Goal: Information Seeking & Learning: Compare options

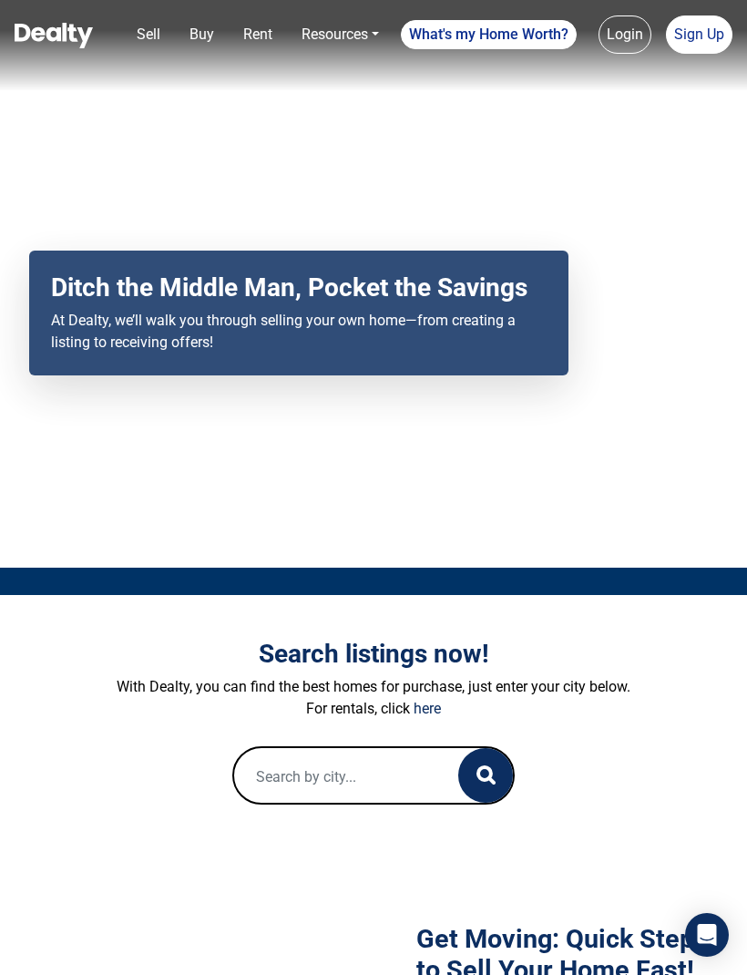
scroll to position [66, 0]
click at [344, 147] on div "Your browser does not support the video tag. Ditch the Middle Man, Pocket the S…" at bounding box center [373, 251] width 747 height 634
click at [344, 399] on div "Ditch the Middle Man, Pocket the Savings At Dealty, we’ll walk you through sell…" at bounding box center [298, 326] width 583 height 148
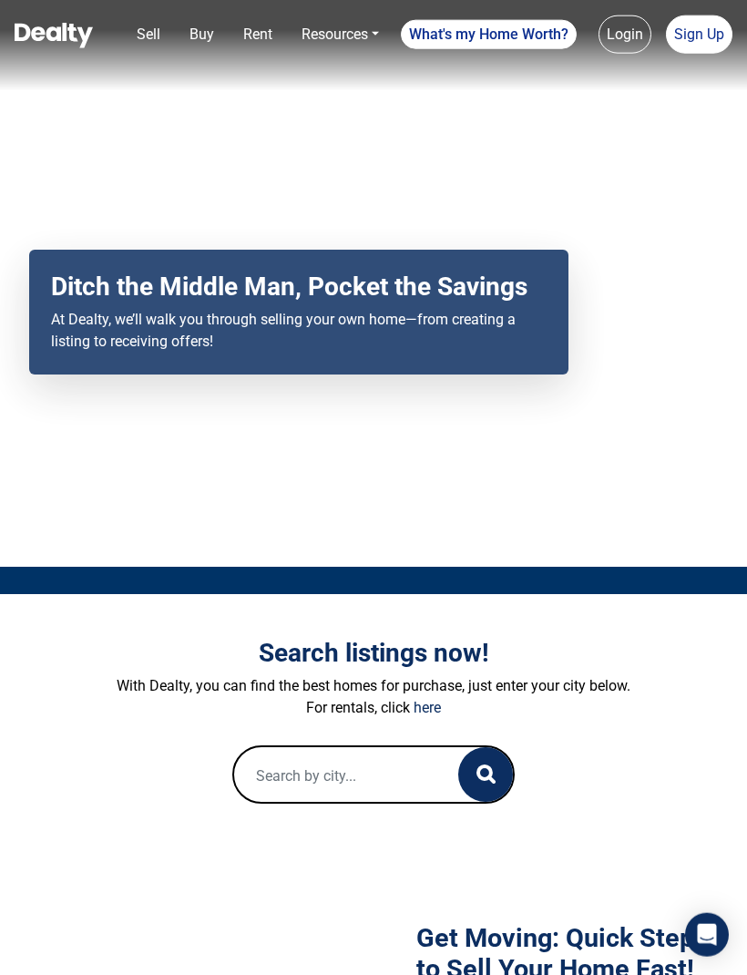
click at [291, 283] on div "Ditch the Middle Man, Pocket the Savings At Dealty, we’ll walk you through sell…" at bounding box center [298, 313] width 539 height 126
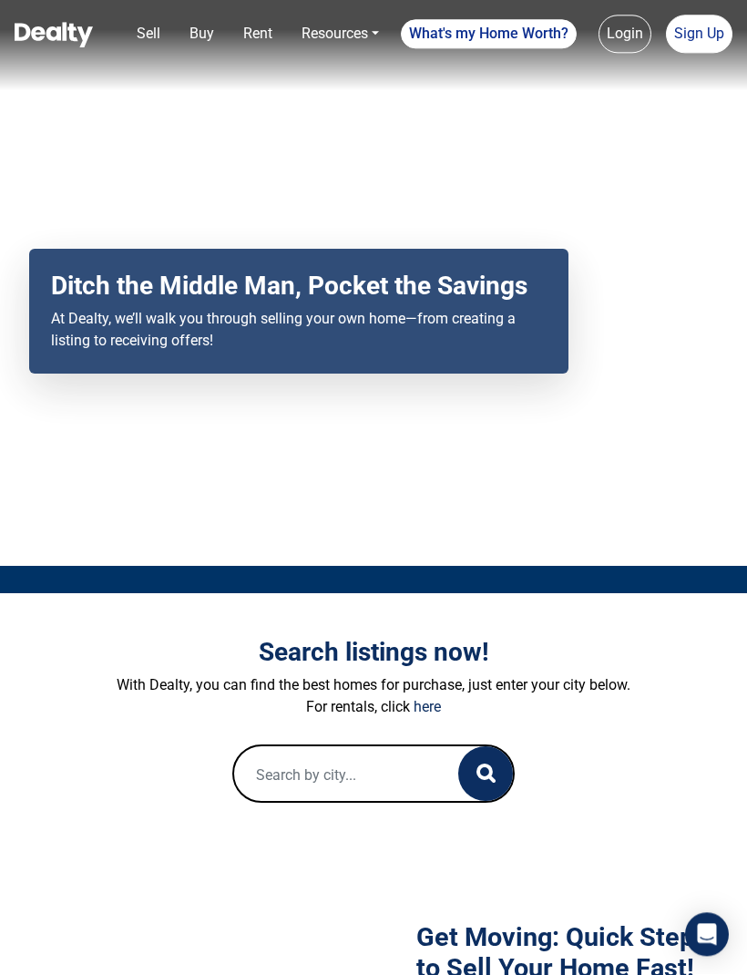
scroll to position [67, 0]
click at [293, 342] on p "At Dealty, we’ll walk you through selling your own home—from creating a listing…" at bounding box center [299, 331] width 496 height 44
click at [292, 270] on div "Ditch the Middle Man, Pocket the Savings At Dealty, we’ll walk you through sell…" at bounding box center [298, 313] width 539 height 126
click at [291, 303] on h2 "Ditch the Middle Man, Pocket the Savings" at bounding box center [299, 287] width 496 height 31
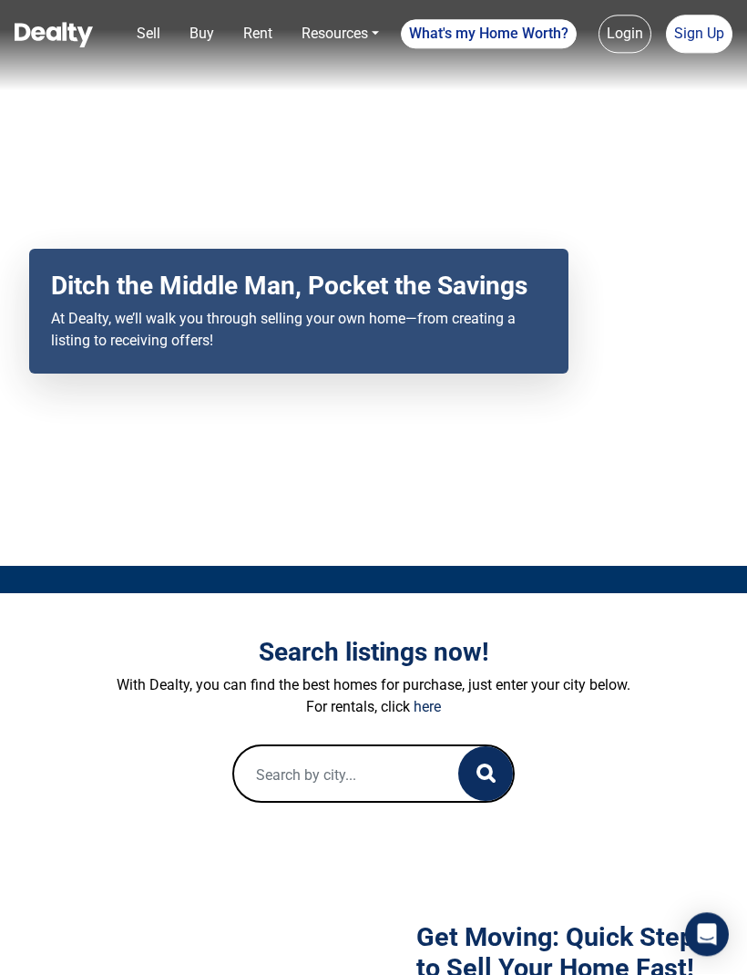
scroll to position [0, 0]
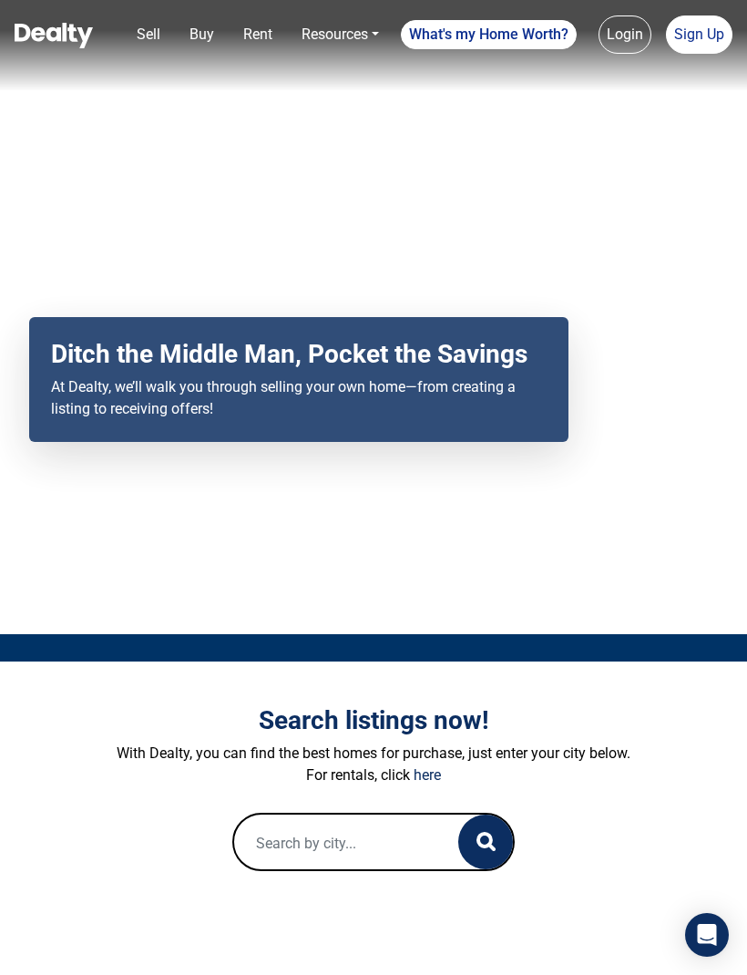
click at [292, 305] on div "Your browser does not support the video tag. Ditch the Middle Man, Pocket the S…" at bounding box center [373, 317] width 747 height 634
click at [291, 305] on div "Your browser does not support the video tag. Ditch the Middle Man, Pocket the S…" at bounding box center [373, 317] width 747 height 634
click at [293, 268] on div "Your browser does not support the video tag. Ditch the Middle Man, Pocket the S…" at bounding box center [373, 317] width 747 height 634
click at [291, 305] on div "Your browser does not support the video tag. Ditch the Middle Man, Pocket the S…" at bounding box center [373, 317] width 747 height 634
click at [293, 269] on div "Your browser does not support the video tag. Ditch the Middle Man, Pocket the S…" at bounding box center [373, 317] width 747 height 634
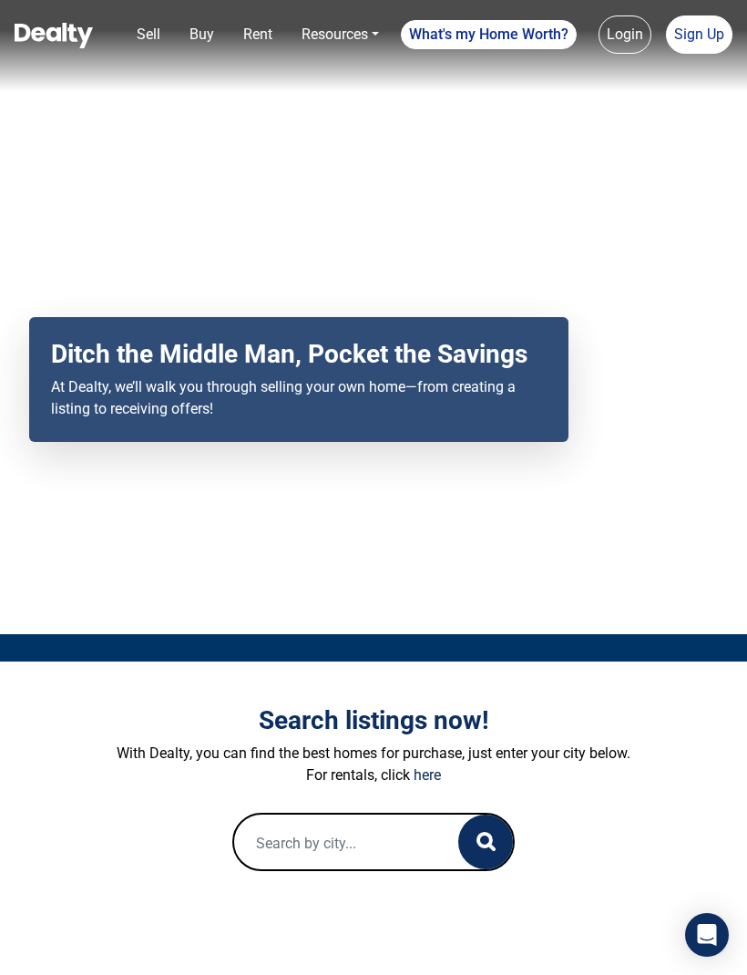
click at [292, 305] on div "Your browser does not support the video tag. Ditch the Middle Man, Pocket the S…" at bounding box center [373, 317] width 747 height 634
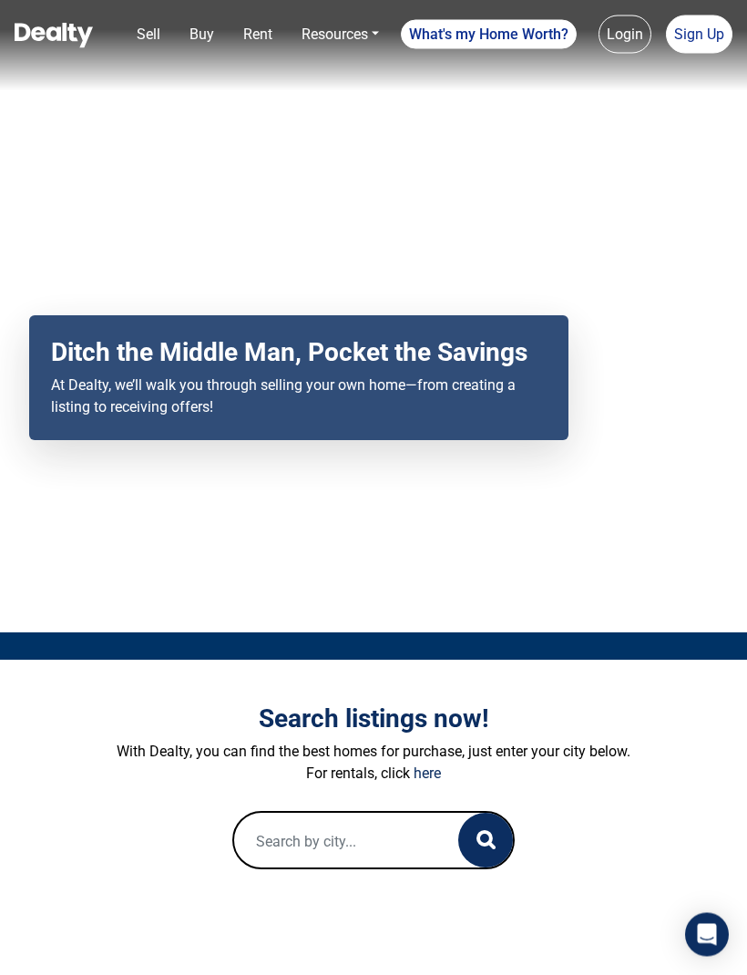
scroll to position [2, 0]
click at [293, 305] on div "Your browser does not support the video tag. Ditch the Middle Man, Pocket the S…" at bounding box center [373, 315] width 747 height 634
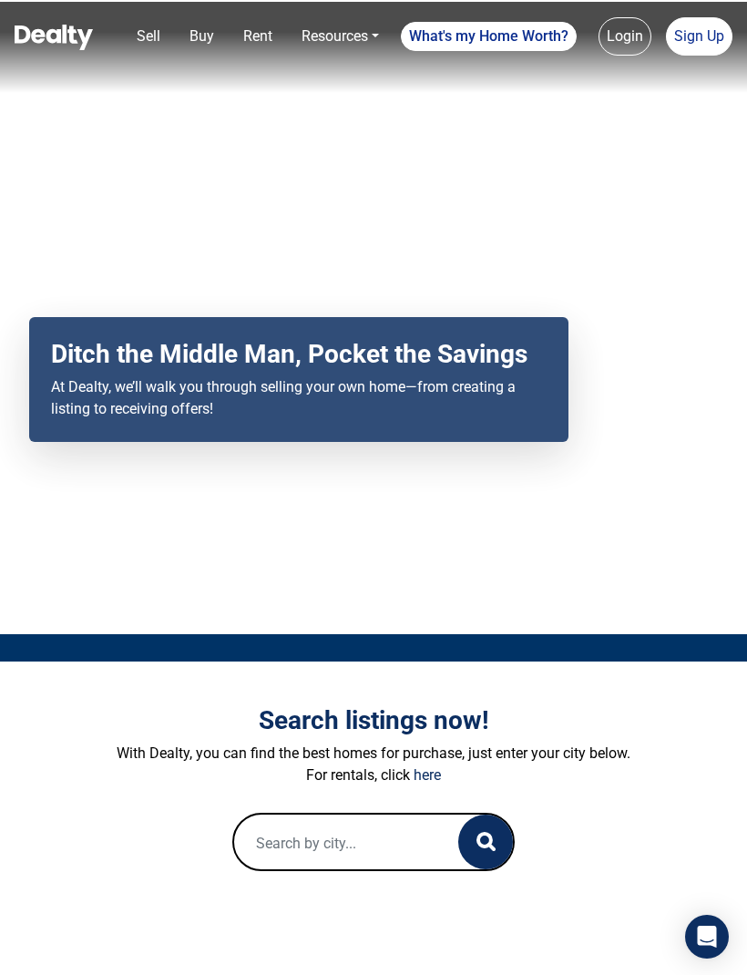
click at [293, 305] on div "Your browser does not support the video tag. Ditch the Middle Man, Pocket the S…" at bounding box center [373, 315] width 747 height 634
click at [292, 305] on div "Your browser does not support the video tag. Ditch the Middle Man, Pocket the S…" at bounding box center [373, 315] width 747 height 634
click at [293, 305] on div "Your browser does not support the video tag. Ditch the Middle Man, Pocket the S…" at bounding box center [373, 315] width 747 height 634
click at [293, 304] on div "Your browser does not support the video tag. Ditch the Middle Man, Pocket the S…" at bounding box center [373, 315] width 747 height 634
click at [293, 269] on div "Your browser does not support the video tag. Ditch the Middle Man, Pocket the S…" at bounding box center [373, 315] width 747 height 634
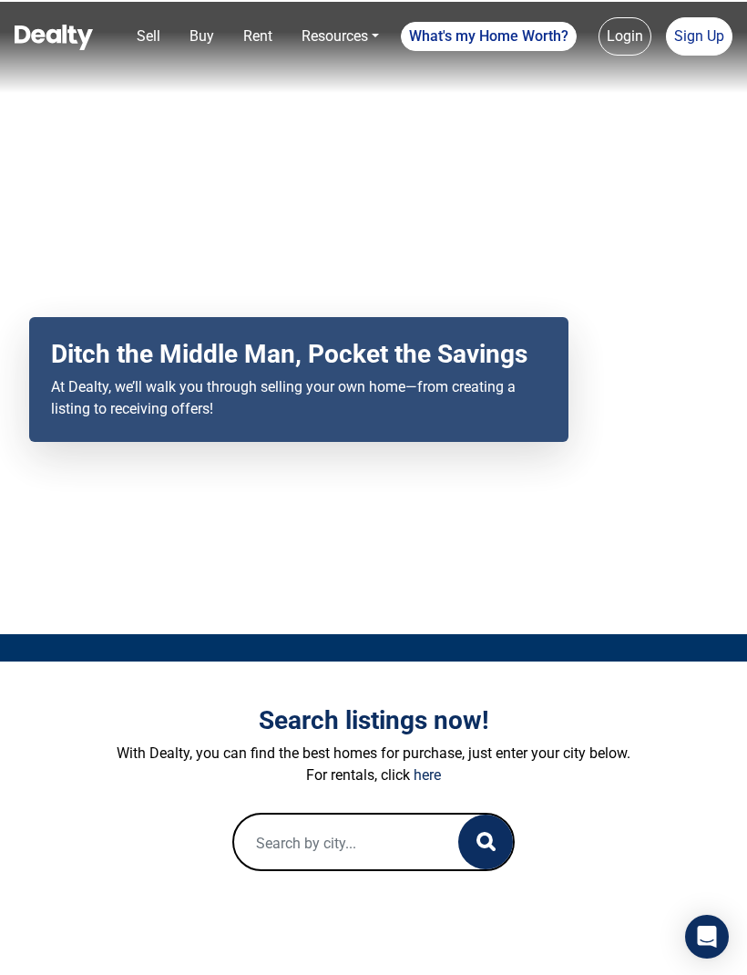
click at [292, 305] on div "Your browser does not support the video tag. Ditch the Middle Man, Pocket the S…" at bounding box center [373, 315] width 747 height 634
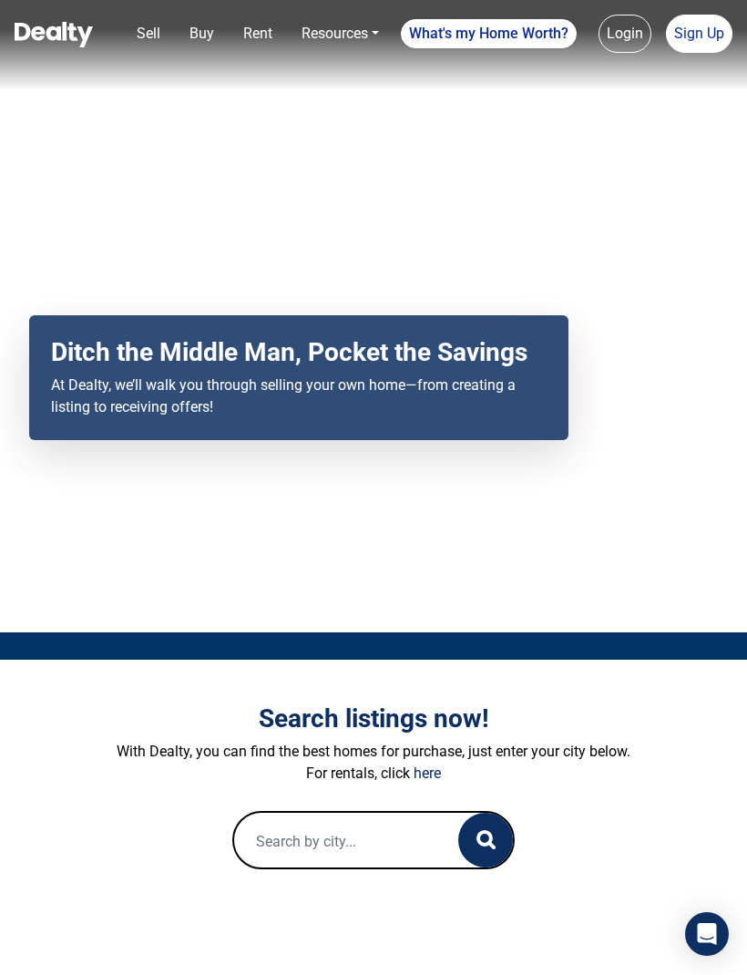
scroll to position [5, 0]
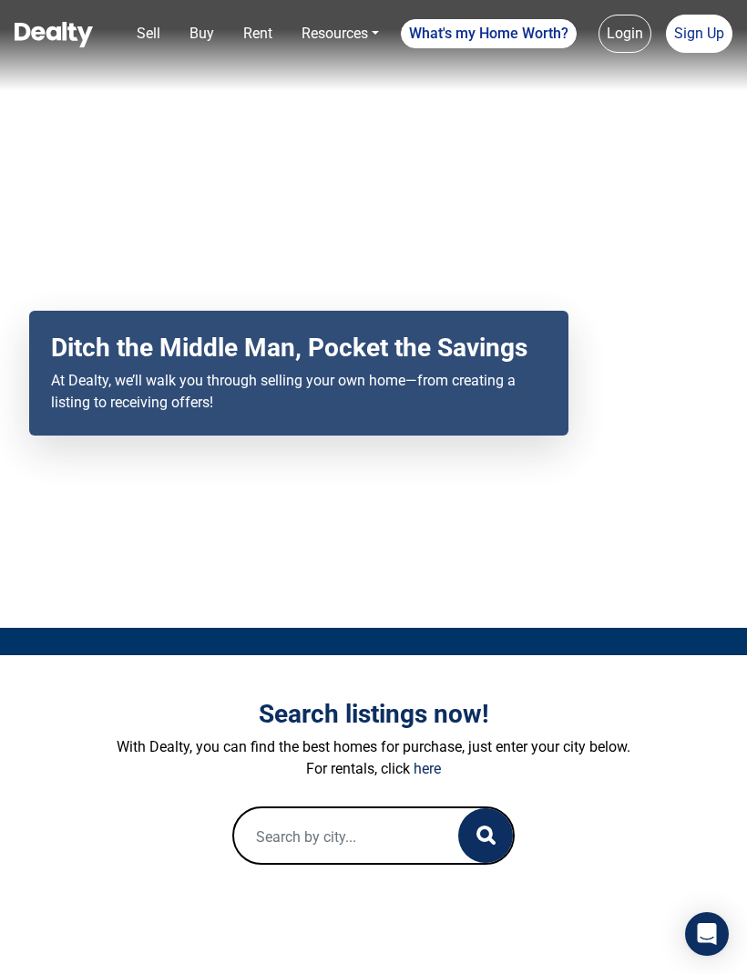
click at [293, 268] on div "Your browser does not support the video tag. Ditch the Middle Man, Pocket the S…" at bounding box center [373, 312] width 747 height 634
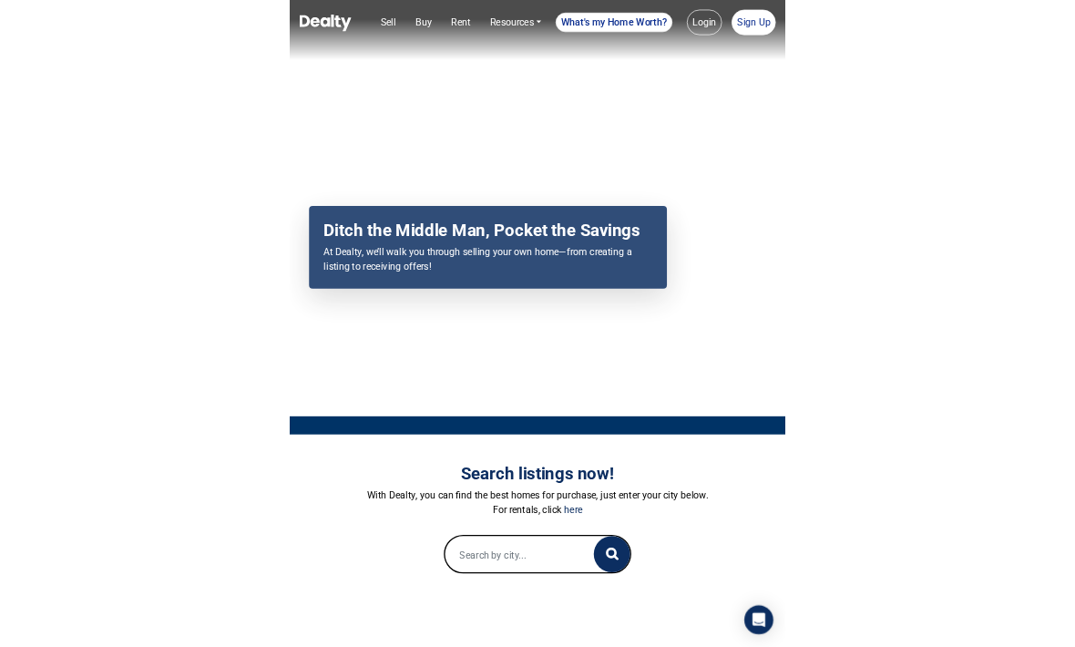
scroll to position [0, 0]
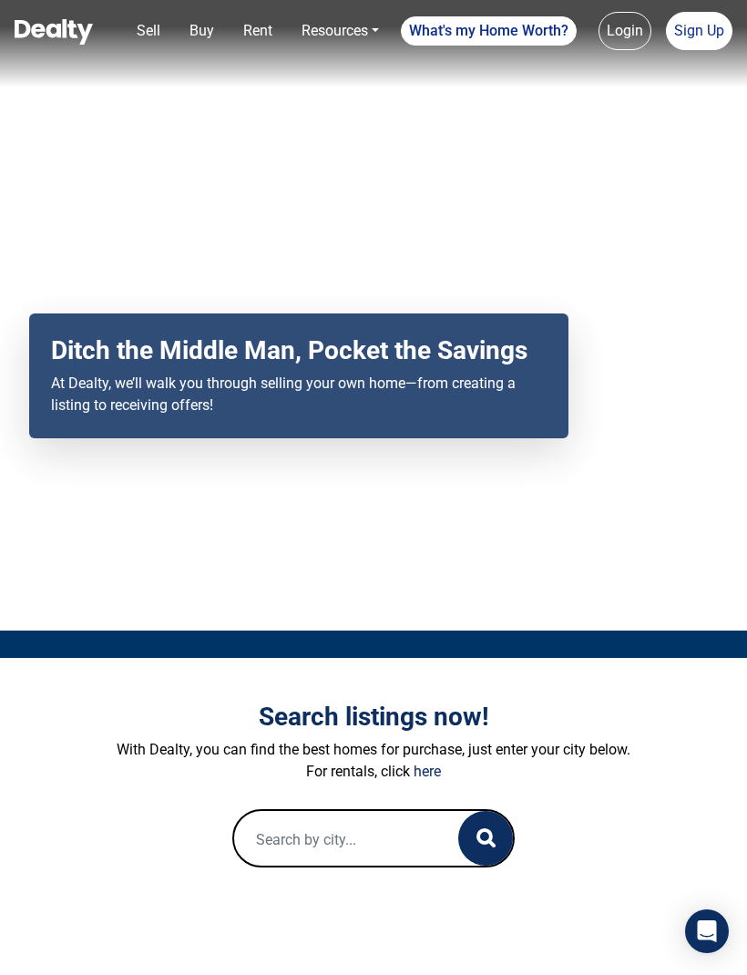
click at [293, 343] on div "Ditch the Middle Man, Pocket the Savings At Dealty, we’ll walk you through sell…" at bounding box center [298, 380] width 539 height 126
click at [295, 308] on div "Your browser does not support the video tag. Ditch the Middle Man, Pocket the S…" at bounding box center [373, 317] width 747 height 634
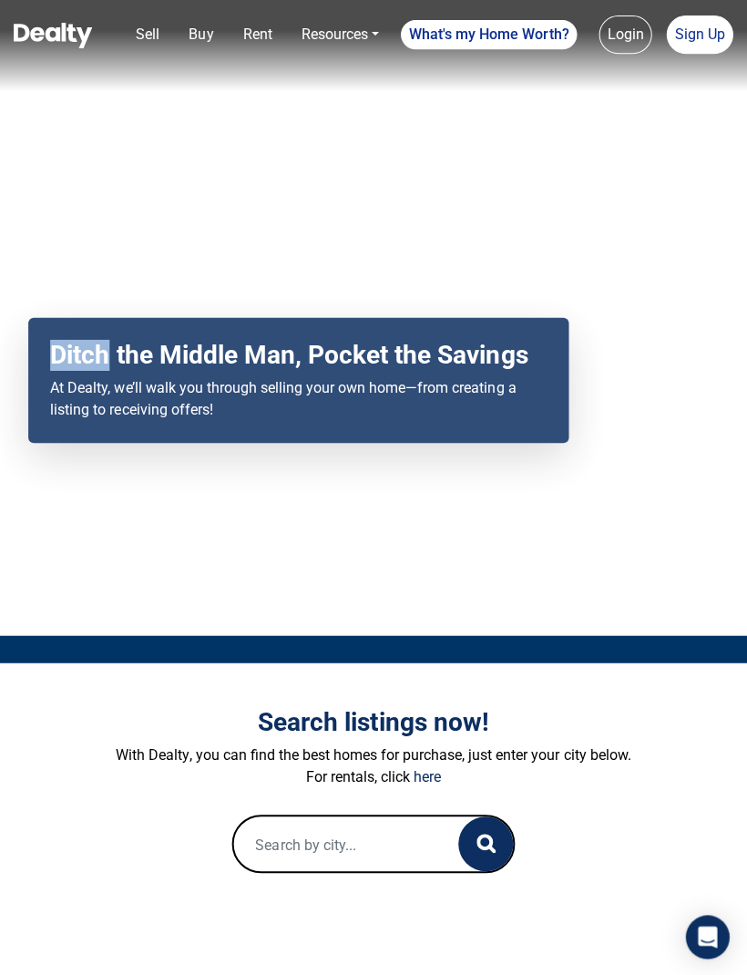
click at [344, 263] on div "Your browser does not support the video tag. Ditch the Middle Man, Pocket the S…" at bounding box center [373, 317] width 747 height 634
click at [344, 157] on div "Your browser does not support the video tag. Ditch the Middle Man, Pocket the S…" at bounding box center [373, 317] width 747 height 634
click at [293, 343] on div "Ditch the Middle Man, Pocket the Savings At Dealty, we’ll walk you through sell…" at bounding box center [298, 380] width 539 height 126
click at [294, 48] on link "Resources" at bounding box center [340, 34] width 92 height 36
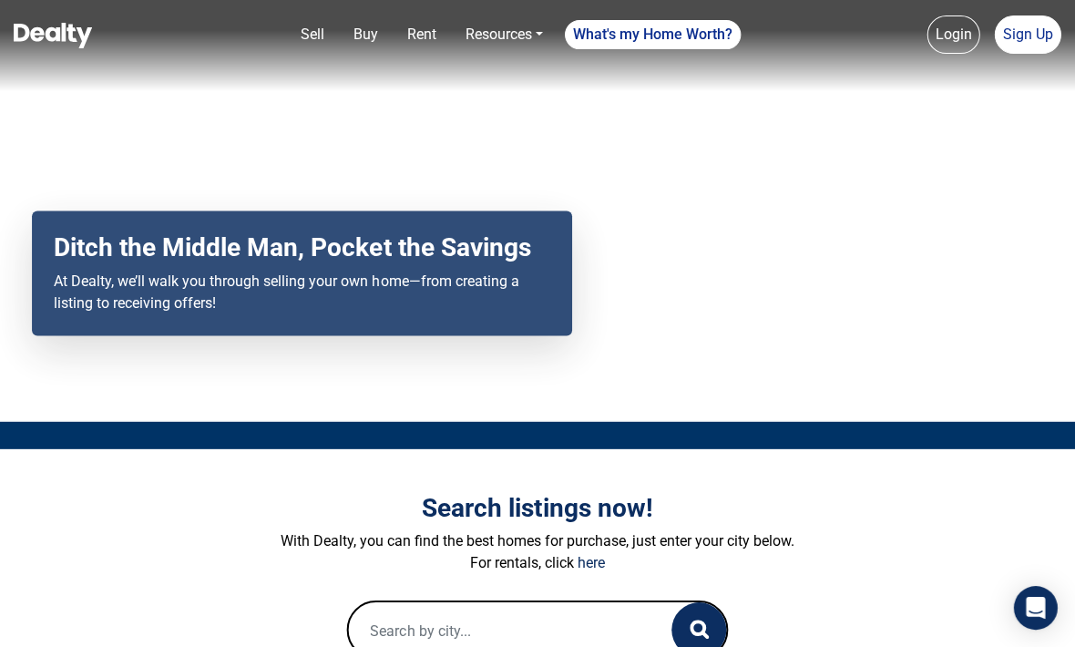
click at [370, 296] on p "At Dealty, we’ll walk you through selling your own home—from creating a listing…" at bounding box center [303, 292] width 496 height 44
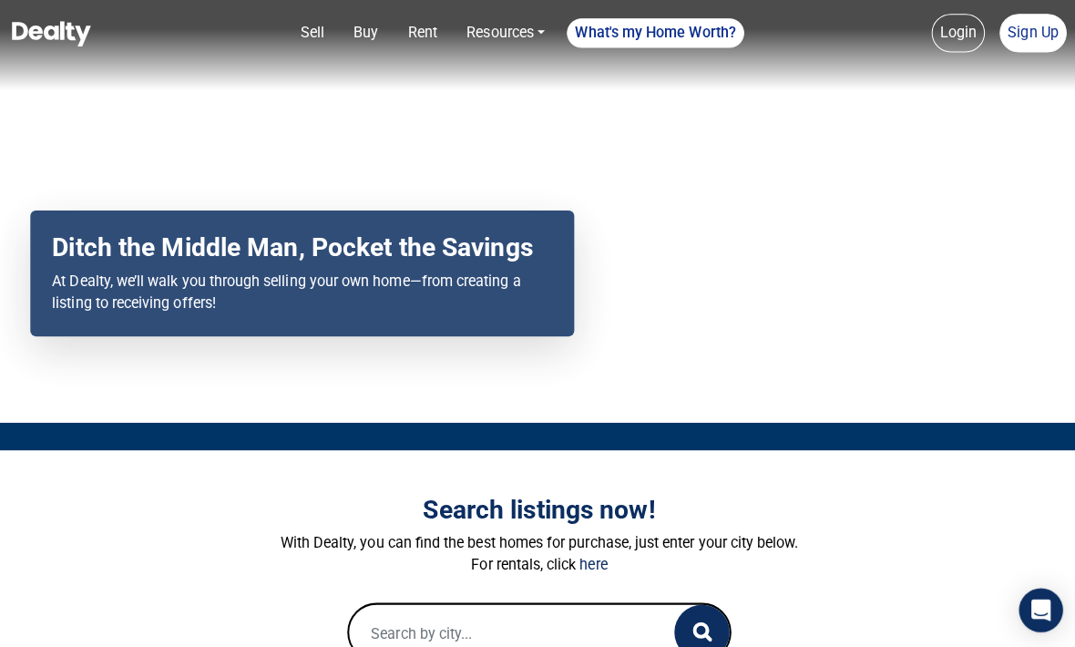
click at [560, 294] on div "Ditch the Middle Man, Pocket the Savings At Dealty, we’ll walk you through sell…" at bounding box center [302, 274] width 539 height 126
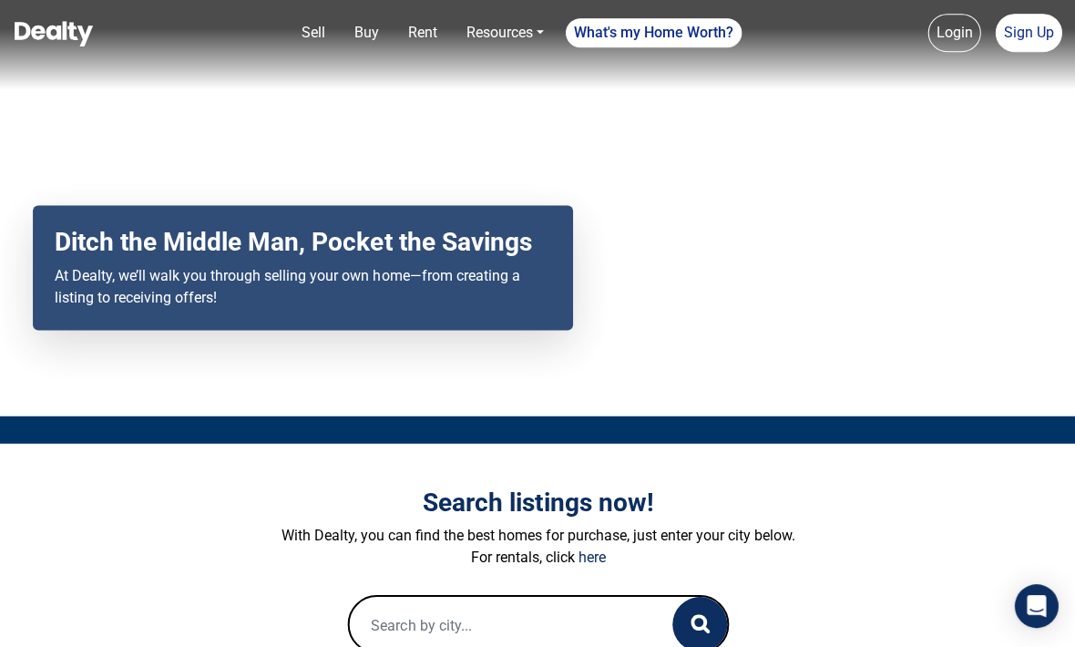
scroll to position [5, 0]
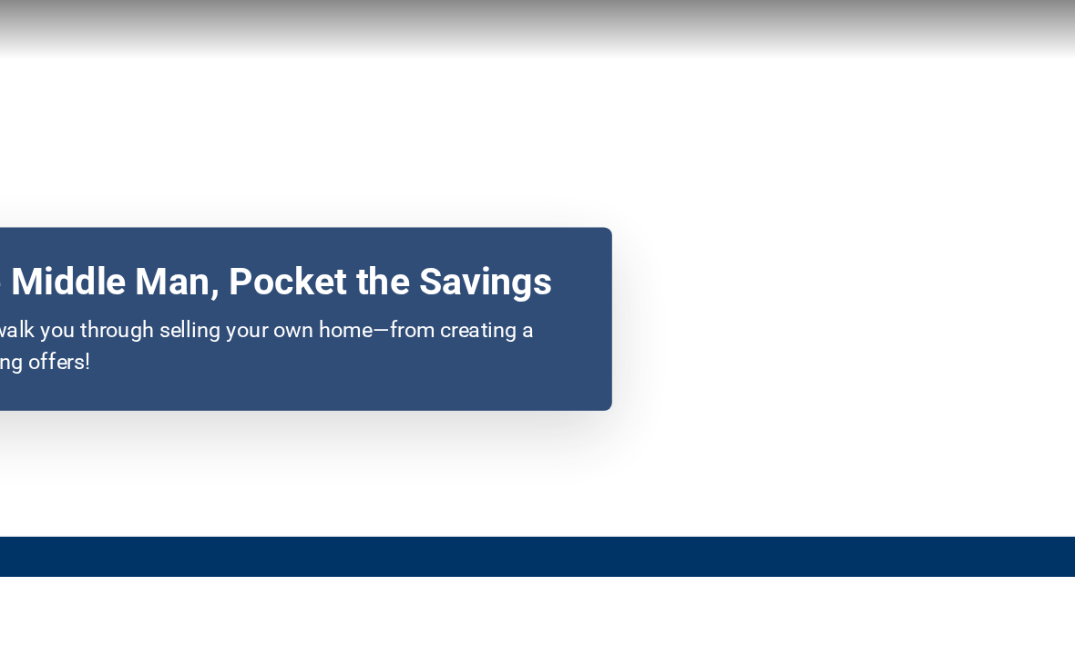
click at [106, 276] on p "At Dealty, we’ll walk you through selling your own home—from creating a listing…" at bounding box center [303, 287] width 496 height 44
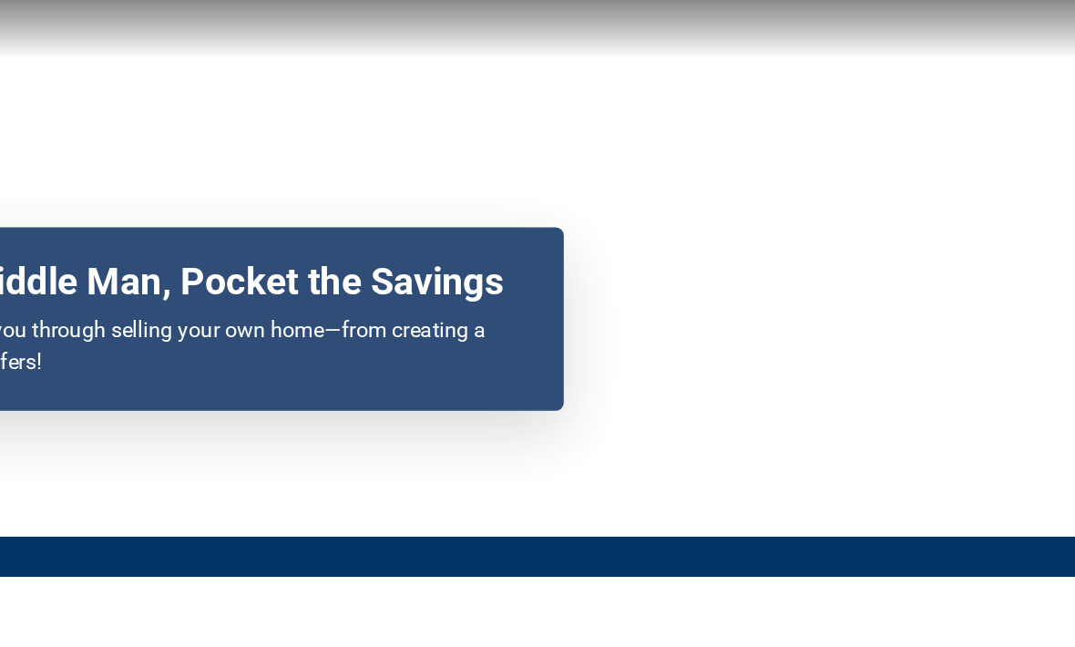
click at [352, 265] on p "At Dealty, we’ll walk you through selling your own home—from creating a listing…" at bounding box center [303, 287] width 496 height 44
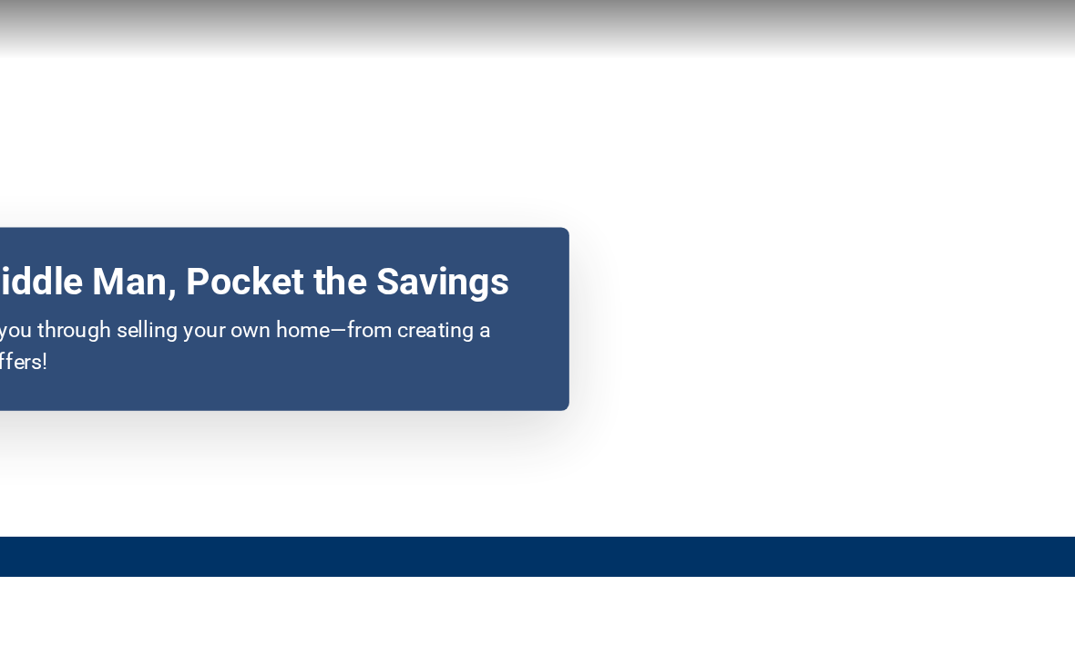
click at [447, 277] on div "Your browser does not support the video tag. Ditch the Middle Man, Pocket the S…" at bounding box center [537, 205] width 1075 height 421
click at [105, 276] on p "At Dealty, we’ll walk you through selling your own home—from creating a listing…" at bounding box center [303, 287] width 496 height 44
click at [353, 265] on p "At Dealty, we’ll walk you through selling your own home—from creating a listing…" at bounding box center [303, 287] width 496 height 44
click at [105, 276] on p "At Dealty, we’ll walk you through selling your own home—from creating a listing…" at bounding box center [303, 287] width 496 height 44
click at [105, 277] on p "At Dealty, we’ll walk you through selling your own home—from creating a listing…" at bounding box center [303, 287] width 496 height 44
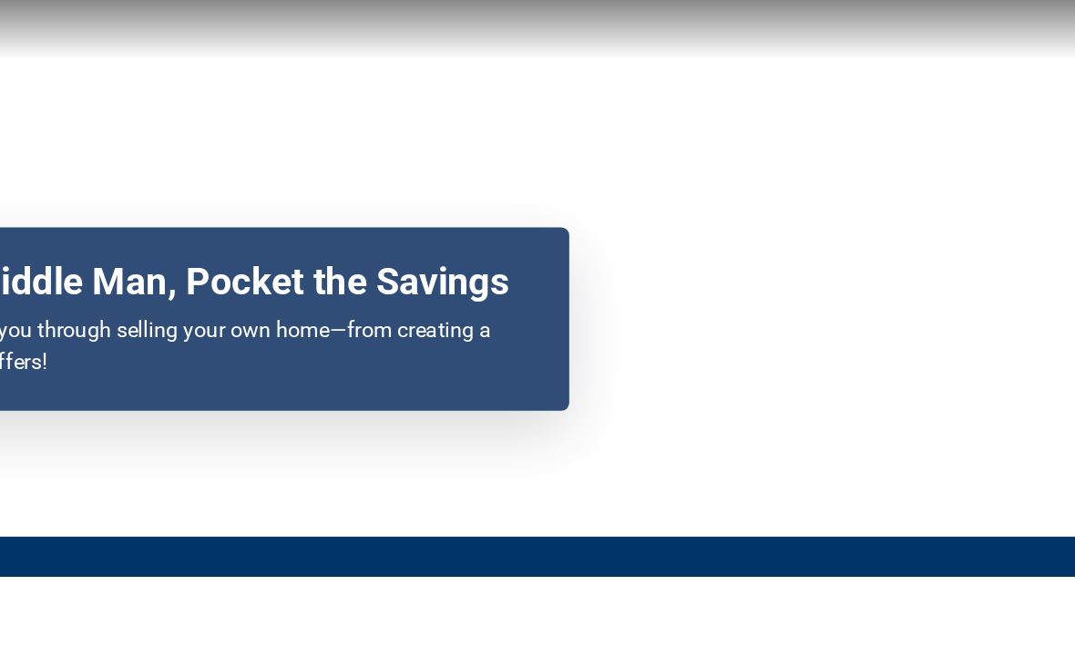
click at [252, 265] on p "At Dealty, we’ll walk you through selling your own home—from creating a listing…" at bounding box center [303, 287] width 496 height 44
click at [109, 277] on p "At Dealty, we’ll walk you through selling your own home—from creating a listing…" at bounding box center [303, 287] width 496 height 44
click at [308, 277] on p "At Dealty, we’ll walk you through selling your own home—from creating a listing…" at bounding box center [303, 287] width 496 height 44
click at [105, 277] on p "At Dealty, we’ll walk you through selling your own home—from creating a listing…" at bounding box center [303, 287] width 496 height 44
click at [105, 276] on p "At Dealty, we’ll walk you through selling your own home—from creating a listing…" at bounding box center [303, 287] width 496 height 44
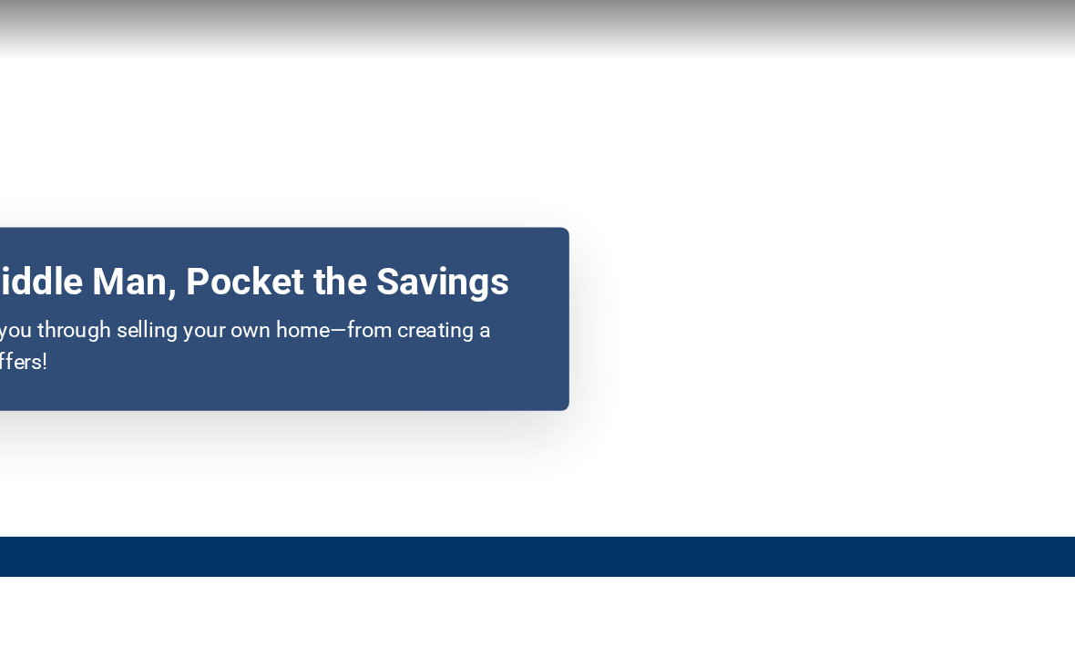
click at [155, 275] on p "At Dealty, we’ll walk you through selling your own home—from creating a listing…" at bounding box center [303, 287] width 496 height 44
click at [282, 275] on p "At Dealty, we’ll walk you through selling your own home—from creating a listing…" at bounding box center [303, 287] width 496 height 44
click at [55, 265] on p "At Dealty, we’ll walk you through selling your own home—from creating a listing…" at bounding box center [303, 287] width 496 height 44
click at [252, 265] on p "At Dealty, we’ll walk you through selling your own home—from creating a listing…" at bounding box center [303, 287] width 496 height 44
click at [340, 265] on p "At Dealty, we’ll walk you through selling your own home—from creating a listing…" at bounding box center [303, 287] width 496 height 44
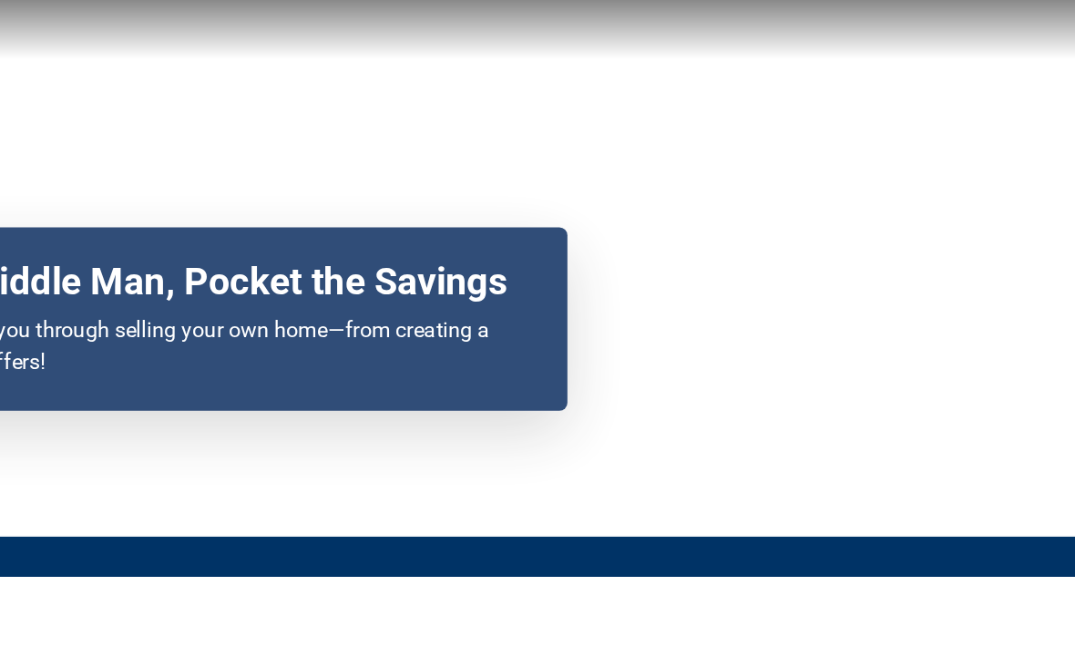
click at [105, 276] on p "At Dealty, we’ll walk you through selling your own home—from creating a listing…" at bounding box center [303, 287] width 496 height 44
click at [55, 265] on p "At Dealty, we’ll walk you through selling your own home—from creating a listing…" at bounding box center [303, 287] width 496 height 44
click at [186, 277] on p "At Dealty, we’ll walk you through selling your own home—from creating a listing…" at bounding box center [303, 287] width 496 height 44
click at [415, 242] on div "Your browser does not support the video tag. Ditch the Middle Man, Pocket the S…" at bounding box center [537, 205] width 1075 height 421
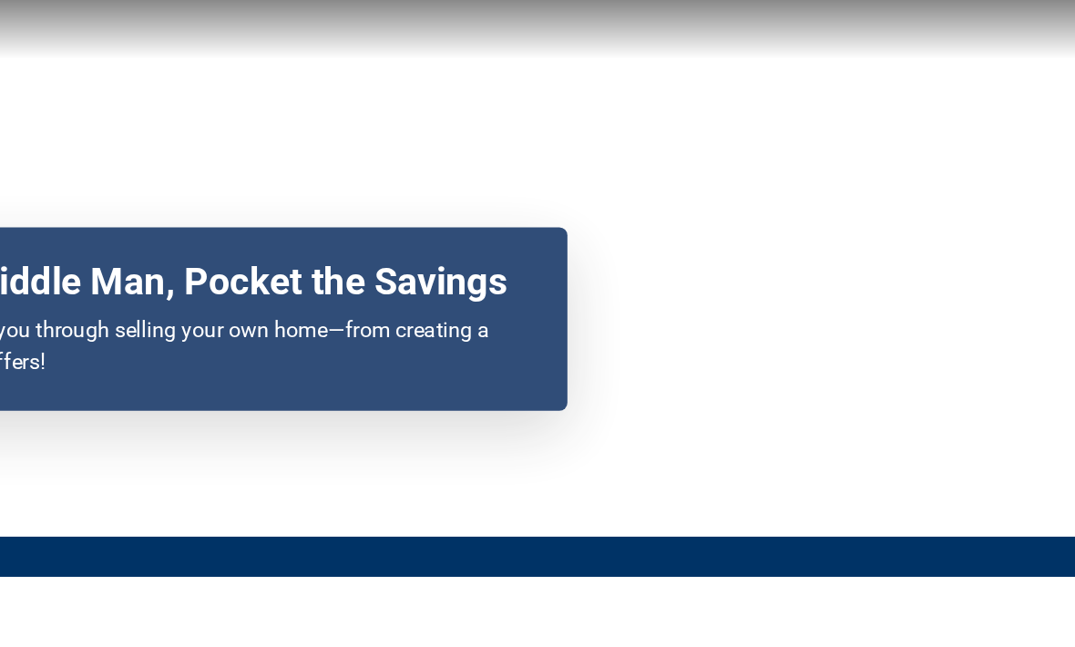
click at [299, 276] on p "At Dealty, we’ll walk you through selling your own home—from creating a listing…" at bounding box center [303, 287] width 496 height 44
click at [103, 276] on p "At Dealty, we’ll walk you through selling your own home—from creating a listing…" at bounding box center [303, 287] width 496 height 44
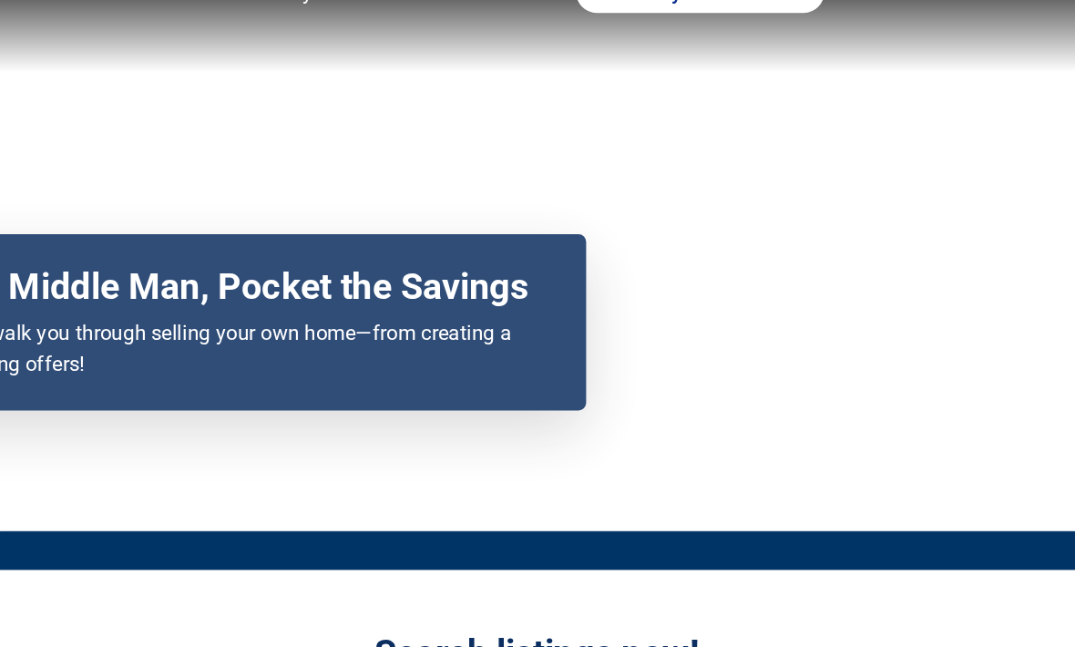
click at [390, 265] on p "At Dealty, we’ll walk you through selling your own home—from creating a listing…" at bounding box center [303, 287] width 496 height 44
click at [109, 289] on div "Ditch the Middle Man, Pocket the Savings At Dealty, we’ll walk you through sell…" at bounding box center [302, 269] width 539 height 126
click at [190, 265] on p "At Dealty, we’ll walk you through selling your own home—from creating a listing…" at bounding box center [303, 287] width 496 height 44
click at [108, 288] on p "At Dealty, we’ll walk you through selling your own home—from creating a listing…" at bounding box center [303, 287] width 496 height 44
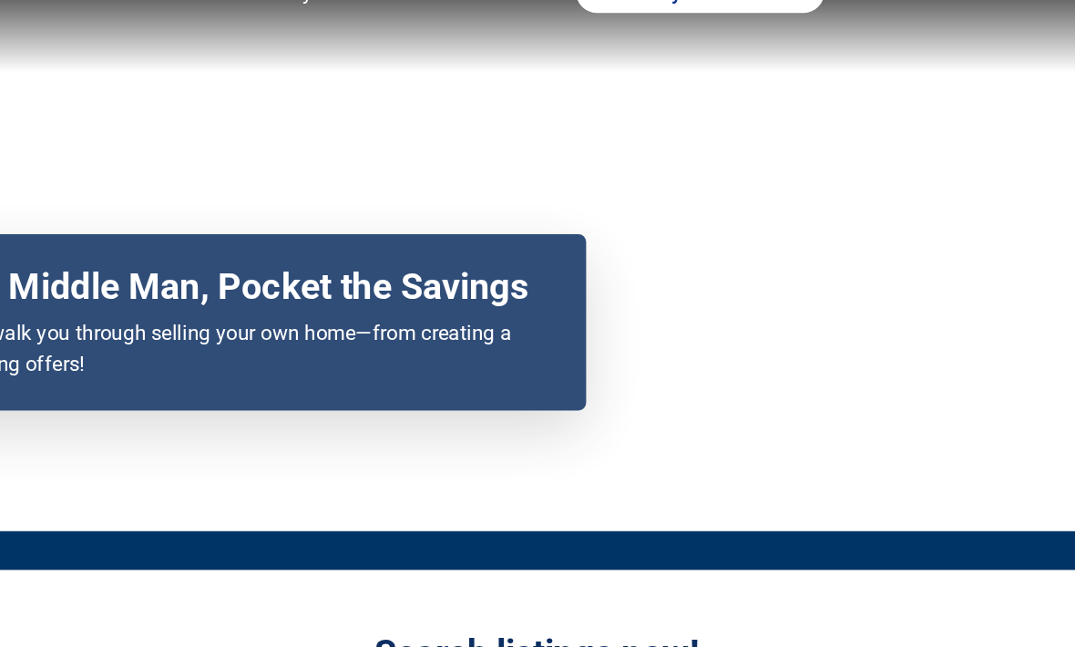
click at [108, 288] on p "At Dealty, we’ll walk you through selling your own home—from creating a listing…" at bounding box center [303, 287] width 496 height 44
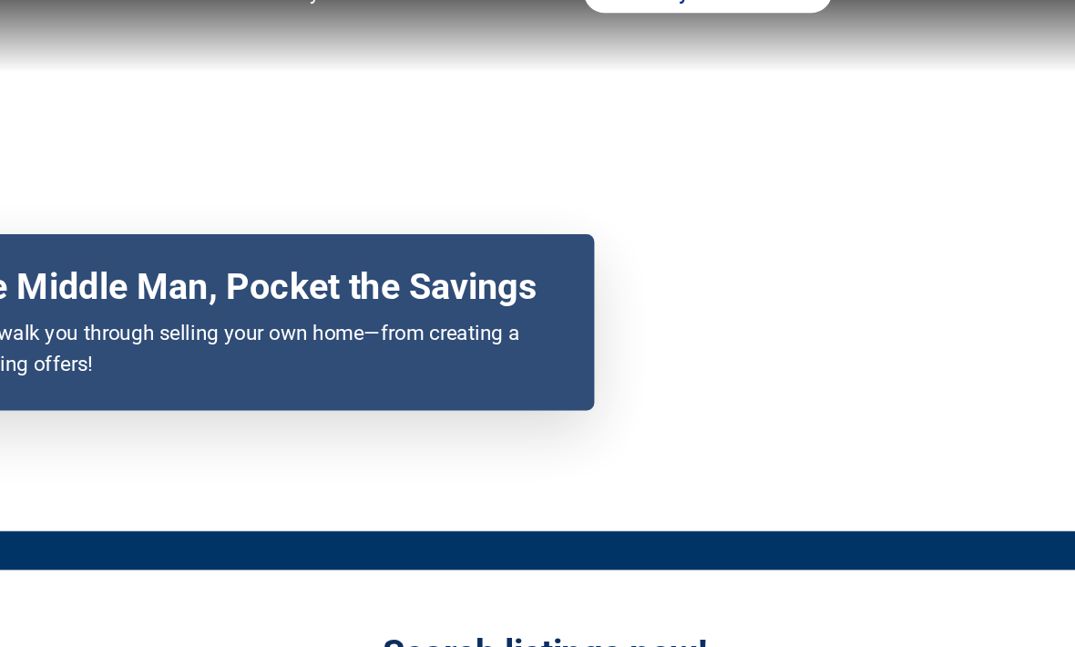
click at [108, 288] on p "At Dealty, we’ll walk you through selling your own home—from creating a listing…" at bounding box center [303, 287] width 496 height 44
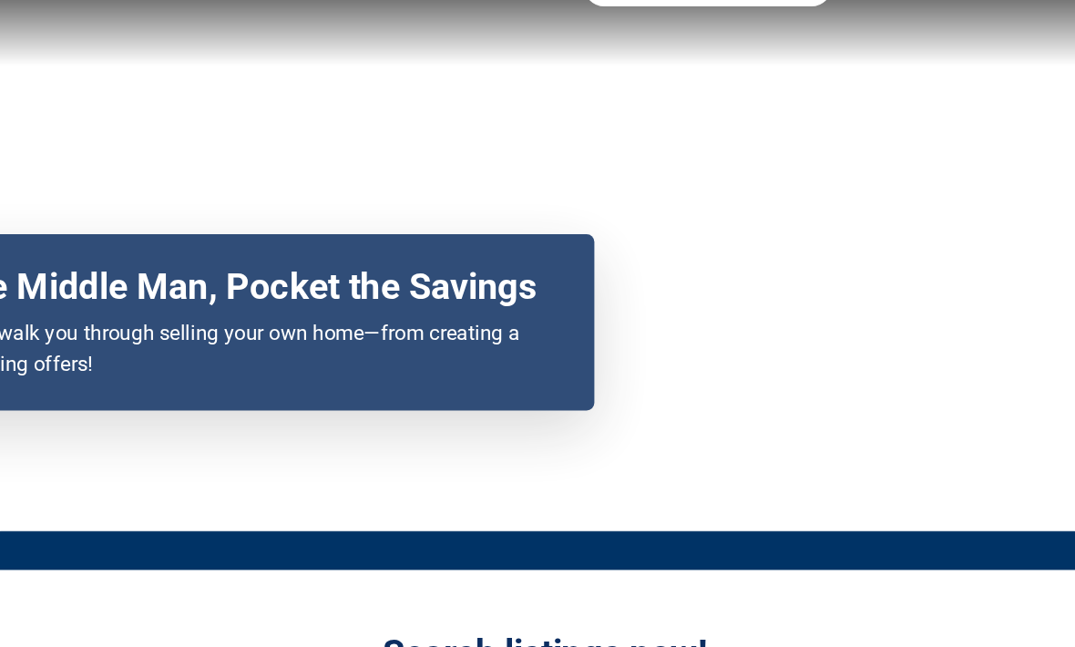
click at [318, 288] on p "At Dealty, we’ll walk you through selling your own home—from creating a listing…" at bounding box center [303, 292] width 496 height 44
click at [741, 253] on div "Your browser does not support the video tag. Ditch the Middle Man, Pocket the S…" at bounding box center [537, 210] width 1075 height 421
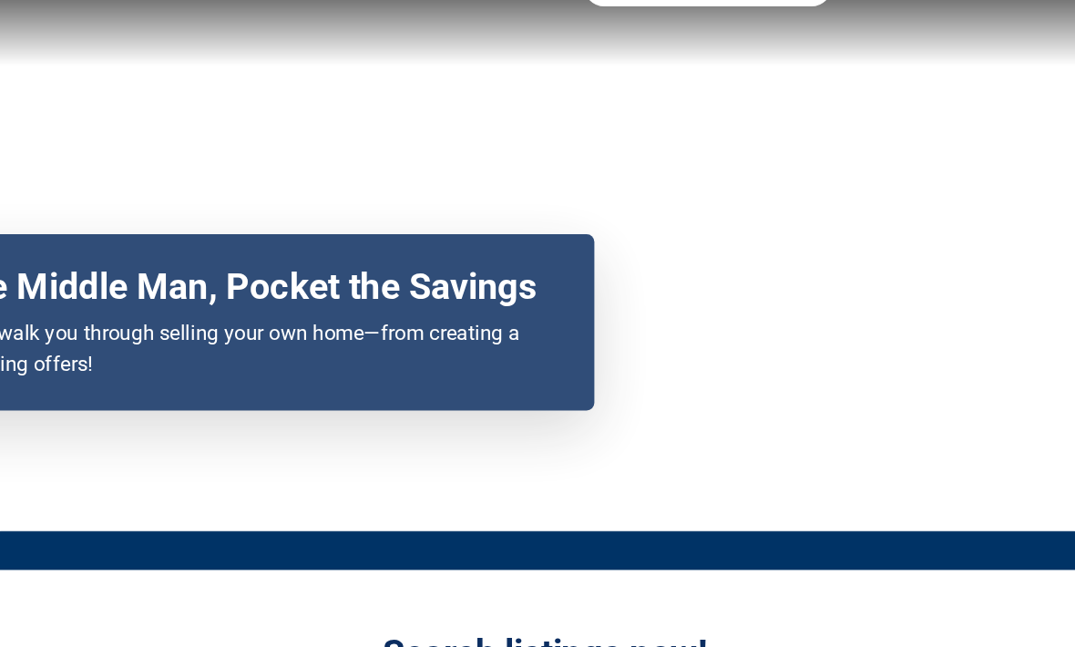
click at [318, 288] on p "At Dealty, we’ll walk you through selling your own home—from creating a listing…" at bounding box center [303, 292] width 496 height 44
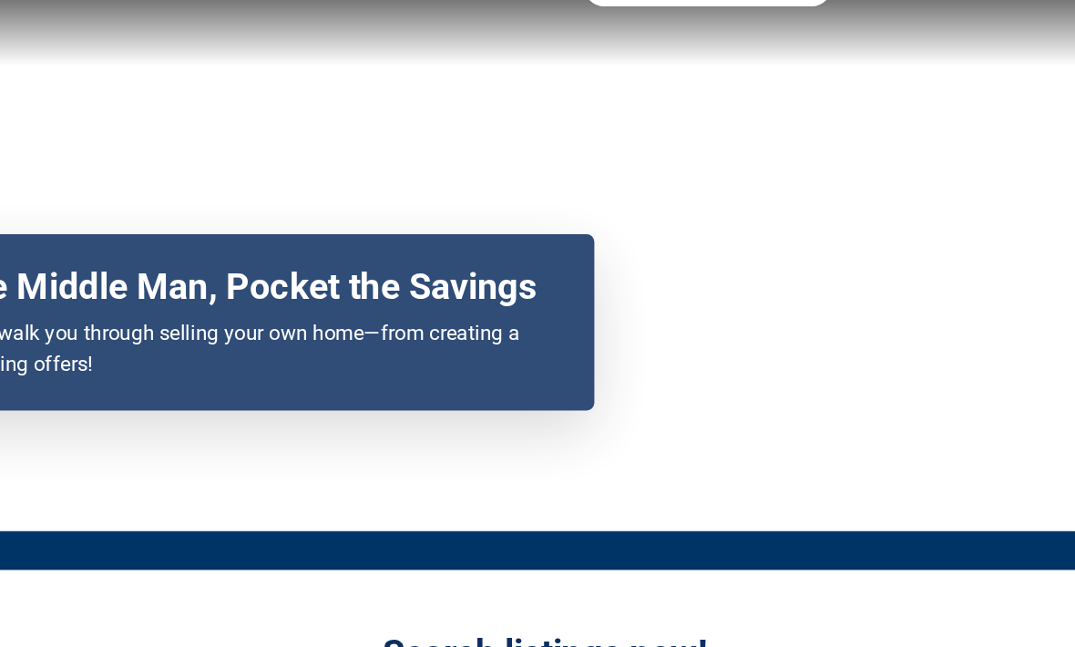
click at [108, 288] on p "At Dealty, we’ll walk you through selling your own home—from creating a listing…" at bounding box center [303, 292] width 496 height 44
click at [318, 288] on p "At Dealty, we’ll walk you through selling your own home—from creating a listing…" at bounding box center [303, 292] width 496 height 44
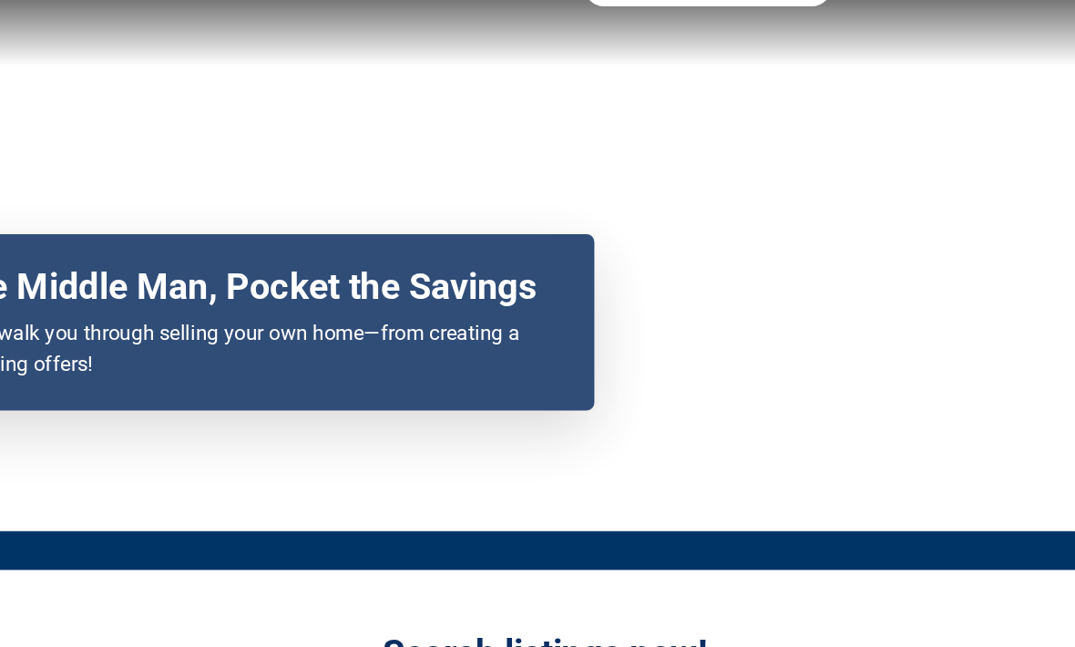
click at [318, 288] on p "At Dealty, we’ll walk you through selling your own home—from creating a listing…" at bounding box center [303, 292] width 496 height 44
click at [405, 253] on div "Ditch the Middle Man, Pocket the Savings At Dealty, we’ll walk you through sell…" at bounding box center [302, 274] width 539 height 126
click at [318, 288] on p "At Dealty, we’ll walk you through selling your own home—from creating a listing…" at bounding box center [303, 292] width 496 height 44
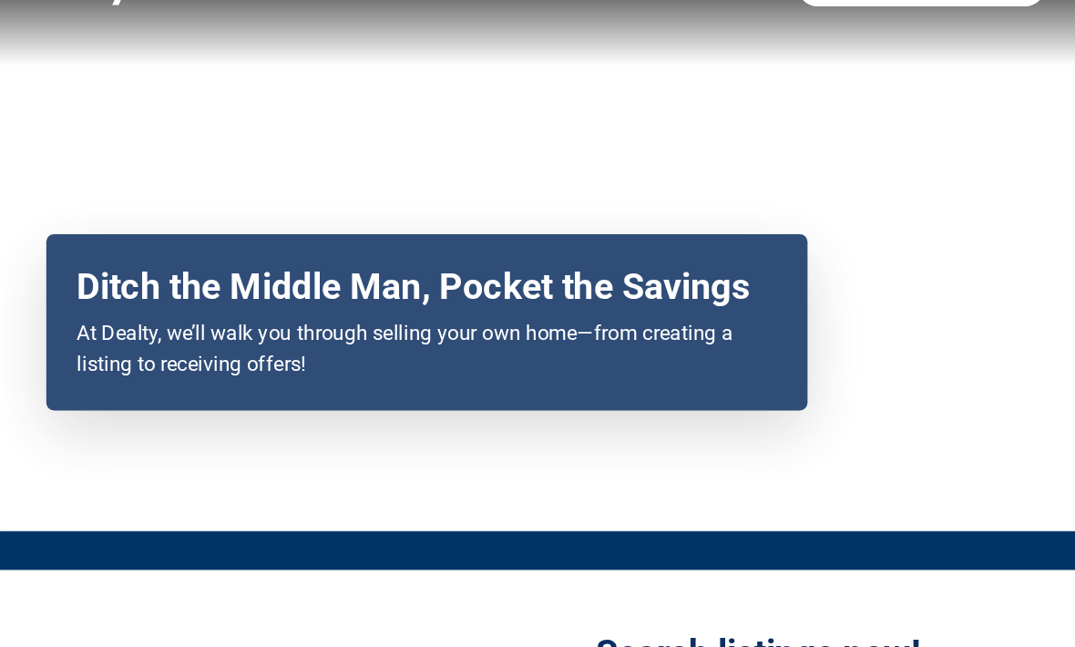
click at [634, 287] on div "Your browser does not support the video tag. Ditch the Middle Man, Pocket the S…" at bounding box center [537, 210] width 1075 height 421
click at [319, 288] on p "At Dealty, we’ll walk you through selling your own home—from creating a listing…" at bounding box center [303, 292] width 496 height 44
click at [318, 288] on p "At Dealty, we’ll walk you through selling your own home—from creating a listing…" at bounding box center [303, 292] width 496 height 44
click at [319, 288] on p "At Dealty, we’ll walk you through selling your own home—from creating a listing…" at bounding box center [303, 292] width 496 height 44
click at [318, 288] on p "At Dealty, we’ll walk you through selling your own home—from creating a listing…" at bounding box center [303, 292] width 496 height 44
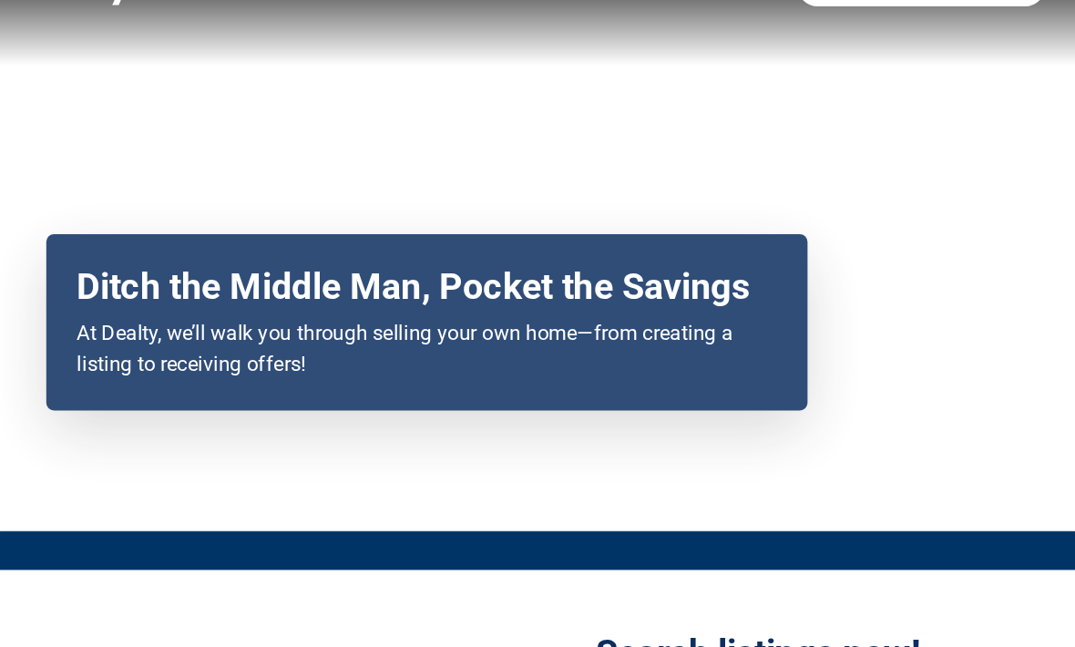
click at [318, 288] on p "At Dealty, we’ll walk you through selling your own home—from creating a listing…" at bounding box center [303, 292] width 496 height 44
click at [319, 290] on div "Ditch the Middle Man, Pocket the Savings At Dealty, we’ll walk you through sell…" at bounding box center [302, 274] width 539 height 126
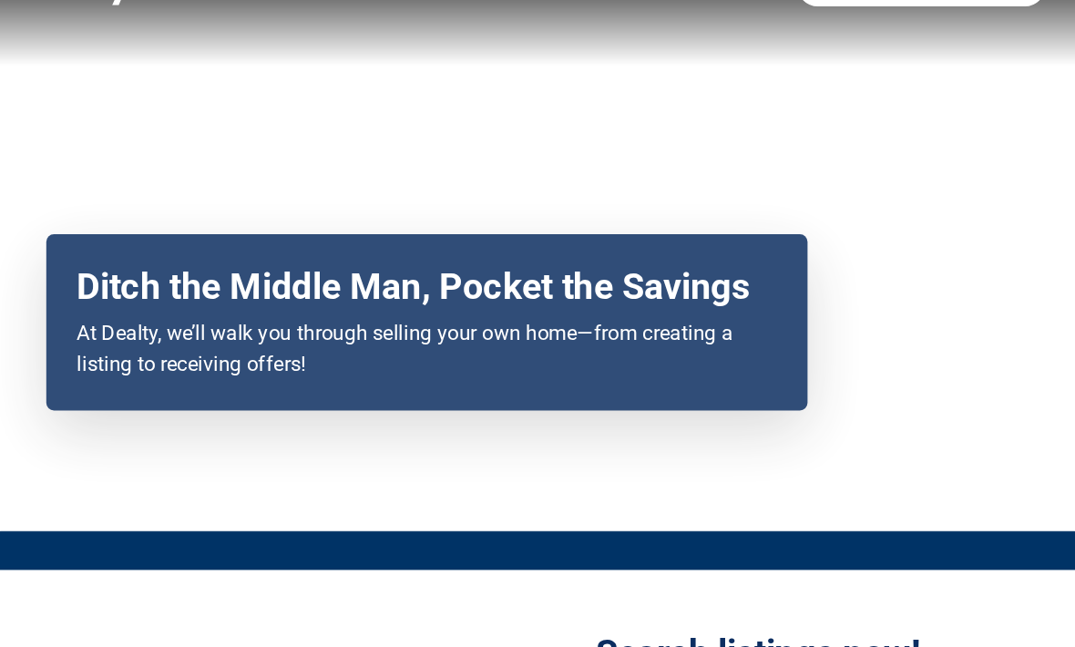
click at [319, 290] on div "Ditch the Middle Man, Pocket the Savings At Dealty, we’ll walk you through sell…" at bounding box center [302, 274] width 539 height 126
click at [394, 270] on p "At Dealty, we’ll walk you through selling your own home—from creating a listing…" at bounding box center [303, 292] width 496 height 44
click at [108, 288] on p "At Dealty, we’ll walk you through selling your own home—from creating a listing…" at bounding box center [303, 292] width 496 height 44
click at [319, 290] on div "Ditch the Middle Man, Pocket the Savings At Dealty, we’ll walk you through sell…" at bounding box center [302, 274] width 539 height 126
click at [394, 270] on p "At Dealty, we’ll walk you through selling your own home—from creating a listing…" at bounding box center [303, 292] width 496 height 44
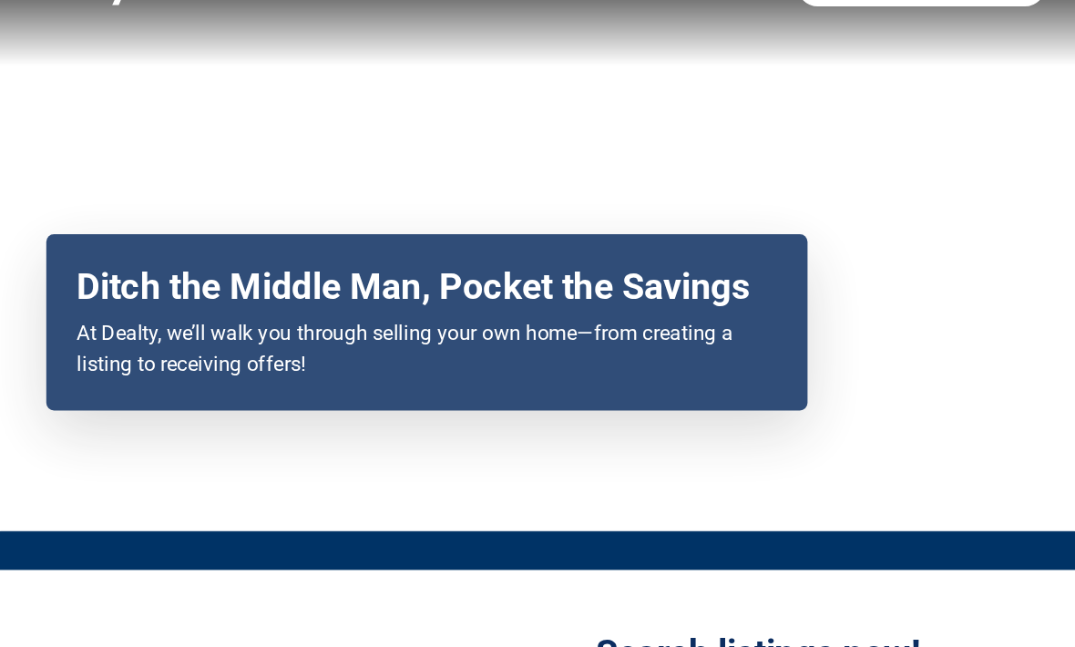
click at [318, 288] on p "At Dealty, we’ll walk you through selling your own home—from creating a listing…" at bounding box center [303, 292] width 496 height 44
click at [108, 288] on p "At Dealty, we’ll walk you through selling your own home—from creating a listing…" at bounding box center [303, 292] width 496 height 44
click at [319, 288] on p "At Dealty, we’ll walk you through selling your own home—from creating a listing…" at bounding box center [303, 292] width 496 height 44
click at [382, 270] on p "At Dealty, we’ll walk you through selling your own home—from creating a listing…" at bounding box center [303, 292] width 496 height 44
click at [318, 288] on p "At Dealty, we’ll walk you through selling your own home—from creating a listing…" at bounding box center [303, 292] width 496 height 44
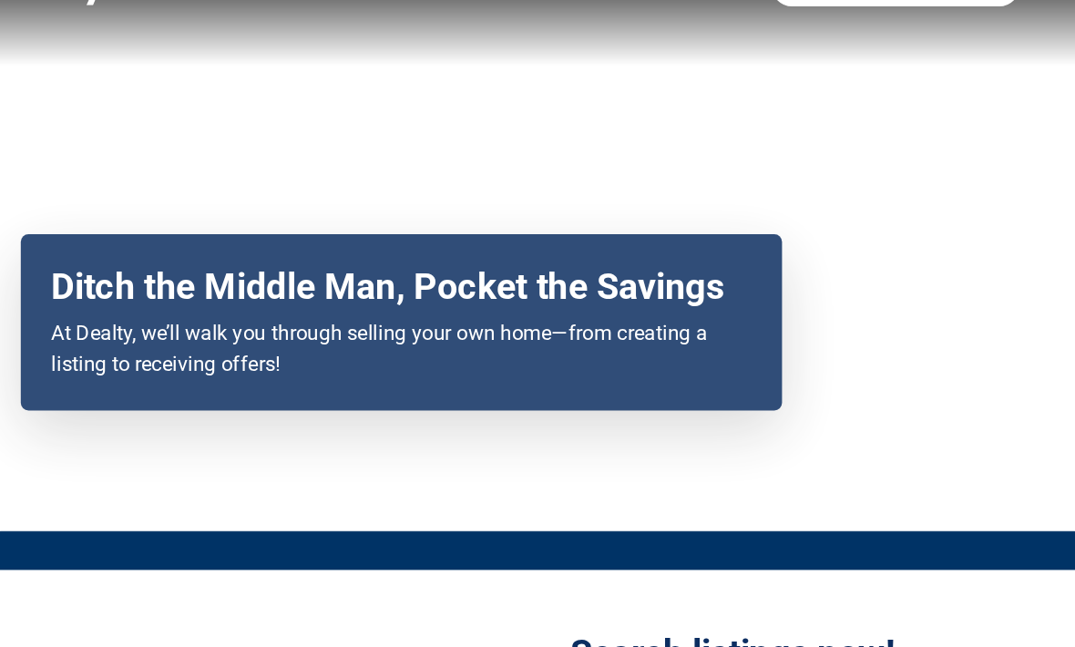
click at [635, 287] on div "Your browser does not support the video tag. Ditch the Middle Man, Pocket the S…" at bounding box center [537, 210] width 1075 height 421
click at [275, 288] on p "At Dealty, we’ll walk you through selling your own home—from creating a listing…" at bounding box center [303, 292] width 496 height 44
click at [515, 288] on p "At Dealty, we’ll walk you through selling your own home—from creating a listing…" at bounding box center [303, 292] width 496 height 44
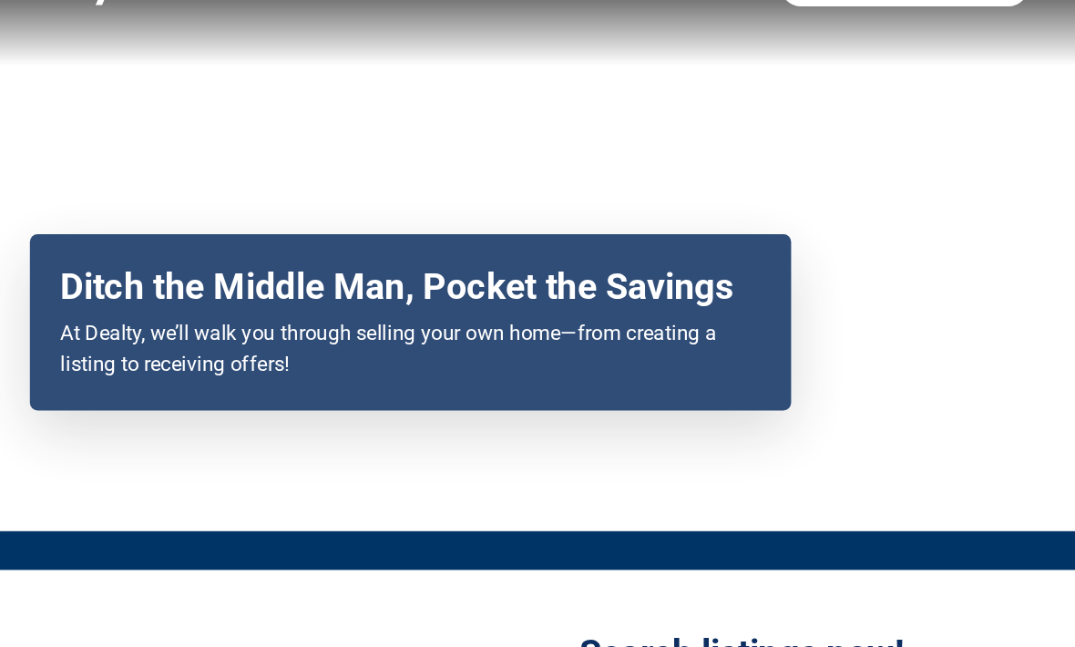
click at [332, 288] on p "At Dealty, we’ll walk you through selling your own home—from creating a listing…" at bounding box center [303, 292] width 496 height 44
click at [274, 288] on p "At Dealty, we’ll walk you through selling your own home—from creating a listing…" at bounding box center [303, 292] width 496 height 44
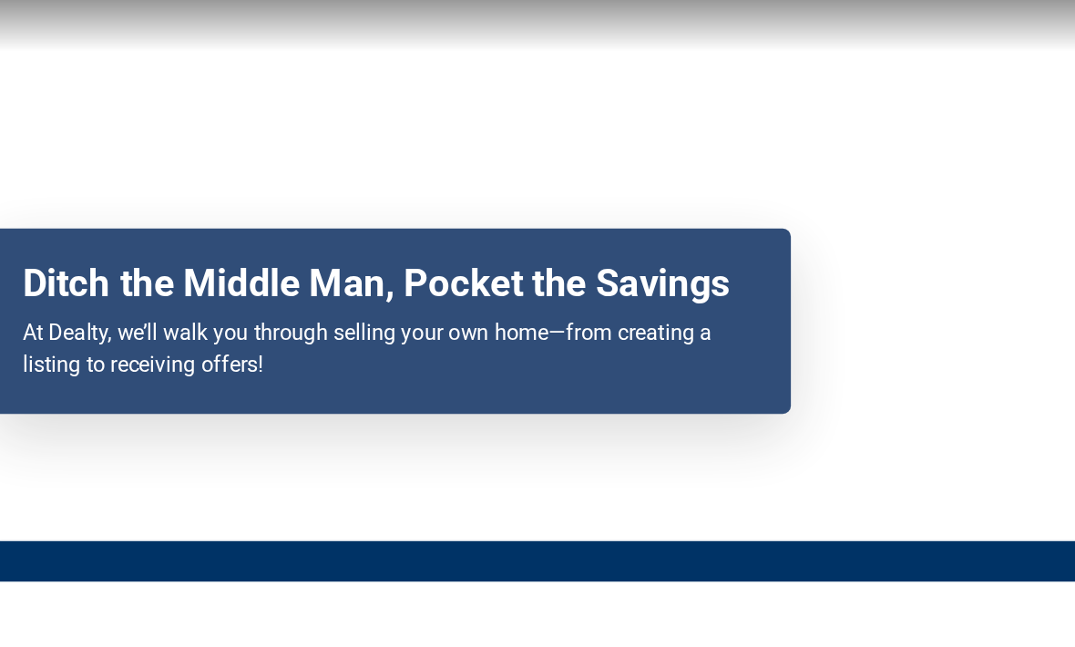
click at [262, 274] on p "At Dealty, we’ll walk you through selling your own home—from creating a listing…" at bounding box center [303, 292] width 496 height 44
click at [297, 275] on p "At Dealty, we’ll walk you through selling your own home—from creating a listing…" at bounding box center [303, 292] width 496 height 44
click at [235, 274] on p "At Dealty, we’ll walk you through selling your own home—from creating a listing…" at bounding box center [303, 292] width 496 height 44
click at [258, 274] on p "At Dealty, we’ll walk you through selling your own home—from creating a listing…" at bounding box center [303, 292] width 496 height 44
click at [296, 274] on p "At Dealty, we’ll walk you through selling your own home—from creating a listing…" at bounding box center [303, 292] width 496 height 44
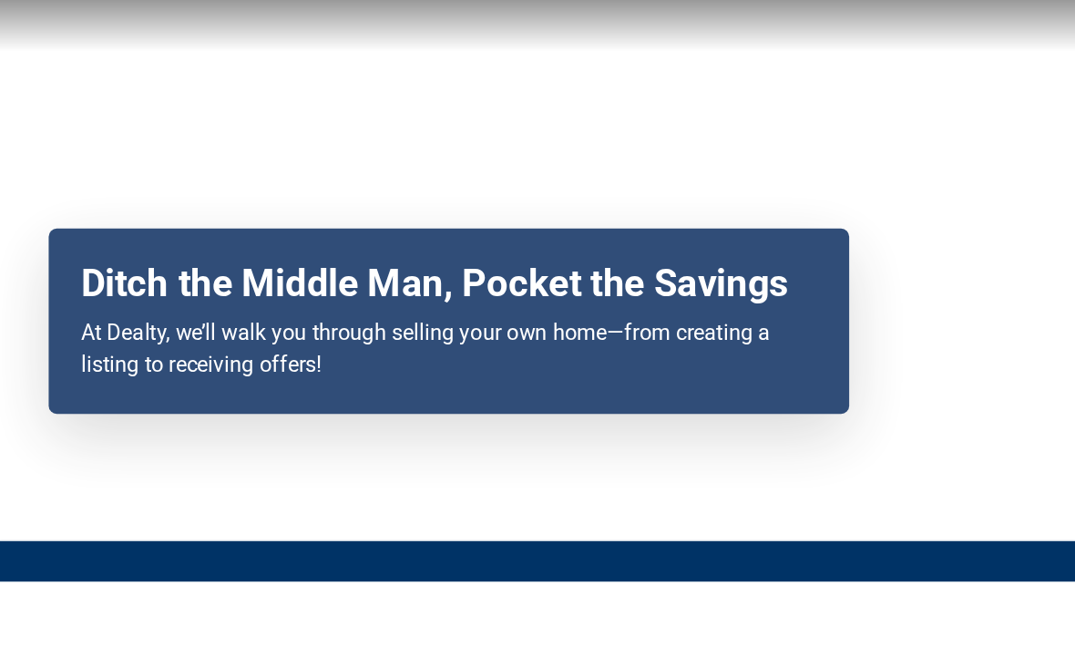
click at [254, 274] on p "At Dealty, we’ll walk you through selling your own home—from creating a listing…" at bounding box center [303, 292] width 496 height 44
click at [262, 275] on p "At Dealty, we’ll walk you through selling your own home—from creating a listing…" at bounding box center [303, 292] width 496 height 44
click at [296, 275] on p "At Dealty, we’ll walk you through selling your own home—from creating a listing…" at bounding box center [303, 292] width 496 height 44
click at [262, 275] on p "At Dealty, we’ll walk you through selling your own home—from creating a listing…" at bounding box center [303, 292] width 496 height 44
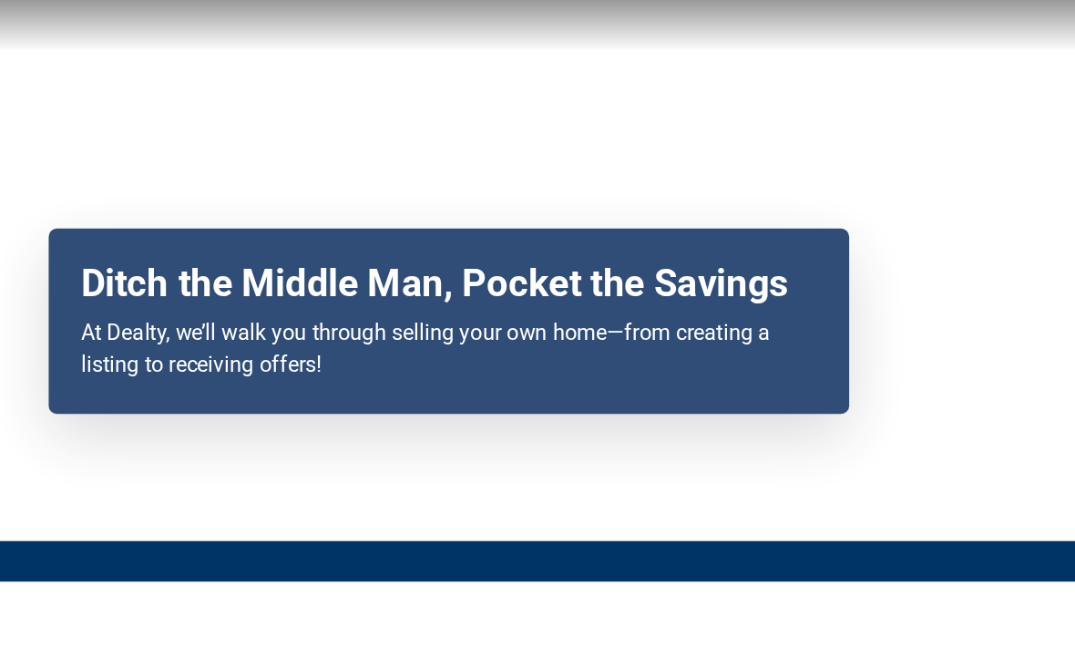
click at [237, 274] on p "At Dealty, we’ll walk you through selling your own home—from creating a listing…" at bounding box center [303, 292] width 496 height 44
click at [261, 275] on p "At Dealty, we’ll walk you through selling your own home—from creating a listing…" at bounding box center [303, 292] width 496 height 44
click at [236, 274] on p "At Dealty, we’ll walk you through selling your own home—from creating a listing…" at bounding box center [303, 292] width 496 height 44
click at [292, 274] on p "At Dealty, we’ll walk you through selling your own home—from creating a listing…" at bounding box center [303, 292] width 496 height 44
click at [298, 273] on p "At Dealty, we’ll walk you through selling your own home—from creating a listing…" at bounding box center [303, 292] width 496 height 44
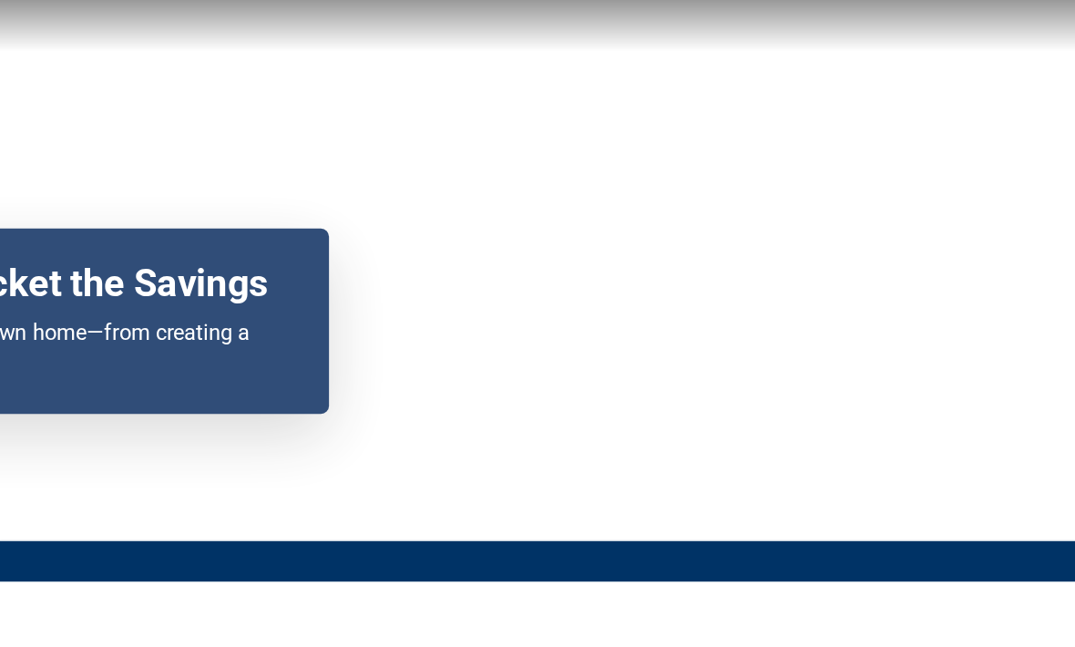
click at [296, 274] on div "Your browser does not support the video tag. Ditch the Middle Man, Pocket the S…" at bounding box center [537, 210] width 1075 height 421
click at [295, 272] on div "Your browser does not support the video tag. Ditch the Middle Man, Pocket the S…" at bounding box center [537, 210] width 1075 height 421
click at [283, 258] on div "Your browser does not support the video tag. Ditch the Middle Man, Pocket the S…" at bounding box center [537, 210] width 1075 height 421
click at [296, 273] on div "Your browser does not support the video tag. Ditch the Middle Man, Pocket the S…" at bounding box center [537, 210] width 1075 height 421
click at [297, 273] on div "Your browser does not support the video tag. Ditch the Middle Man, Pocket the S…" at bounding box center [537, 210] width 1075 height 421
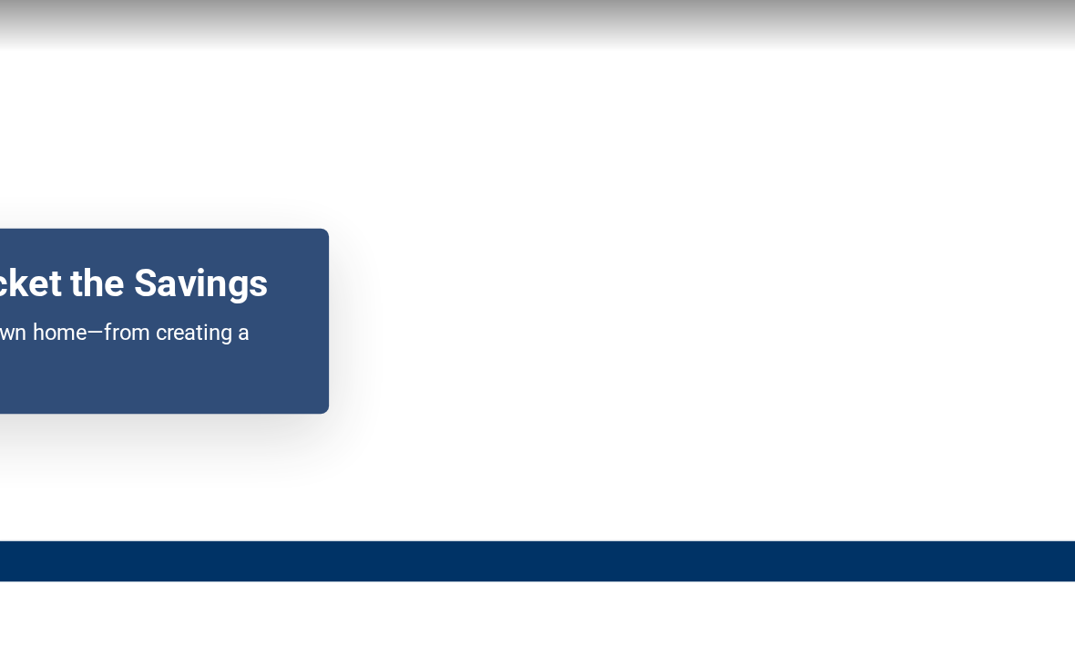
click at [295, 273] on div "Your browser does not support the video tag. Ditch the Middle Man, Pocket the S…" at bounding box center [537, 210] width 1075 height 421
click at [296, 273] on div "Your browser does not support the video tag. Ditch the Middle Man, Pocket the S…" at bounding box center [537, 210] width 1075 height 421
click at [297, 272] on div "Your browser does not support the video tag. Ditch the Middle Man, Pocket the S…" at bounding box center [537, 210] width 1075 height 421
click at [296, 272] on div "Your browser does not support the video tag. Ditch the Middle Man, Pocket the S…" at bounding box center [537, 210] width 1075 height 421
click at [296, 274] on div "Your browser does not support the video tag. Ditch the Middle Man, Pocket the S…" at bounding box center [537, 210] width 1075 height 421
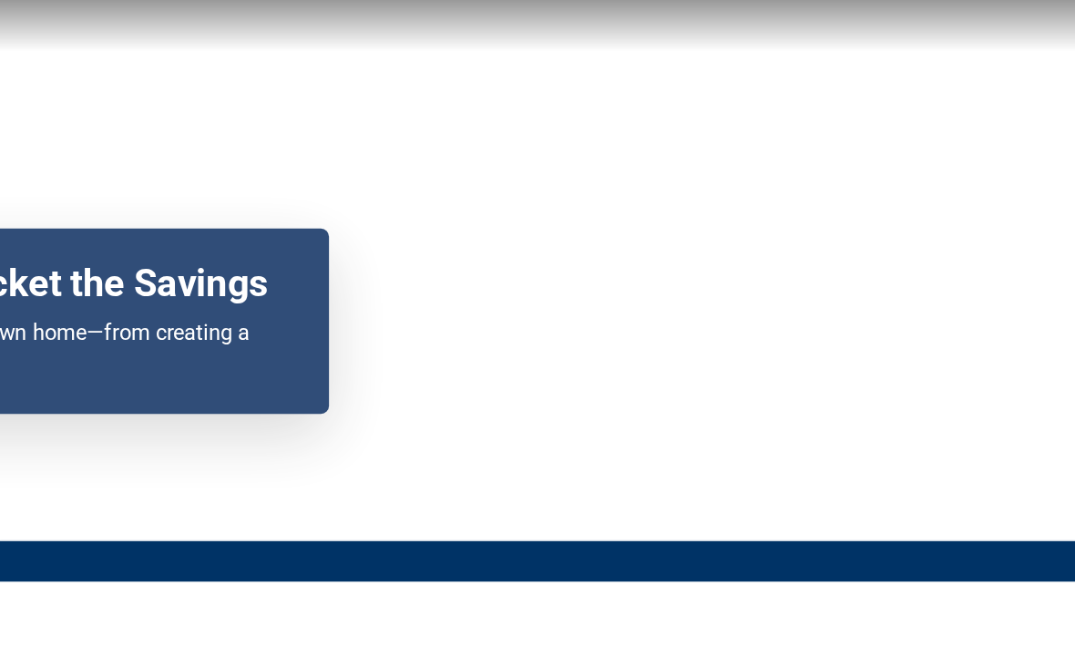
click at [256, 271] on div "Your browser does not support the video tag. Ditch the Middle Man, Pocket the S…" at bounding box center [537, 210] width 1075 height 421
click at [297, 272] on div "Your browser does not support the video tag. Ditch the Middle Man, Pocket the S…" at bounding box center [537, 210] width 1075 height 421
click at [298, 274] on div "Your browser does not support the video tag. Ditch the Middle Man, Pocket the S…" at bounding box center [537, 210] width 1075 height 421
click at [297, 272] on div "Your browser does not support the video tag. Ditch the Middle Man, Pocket the S…" at bounding box center [537, 210] width 1075 height 421
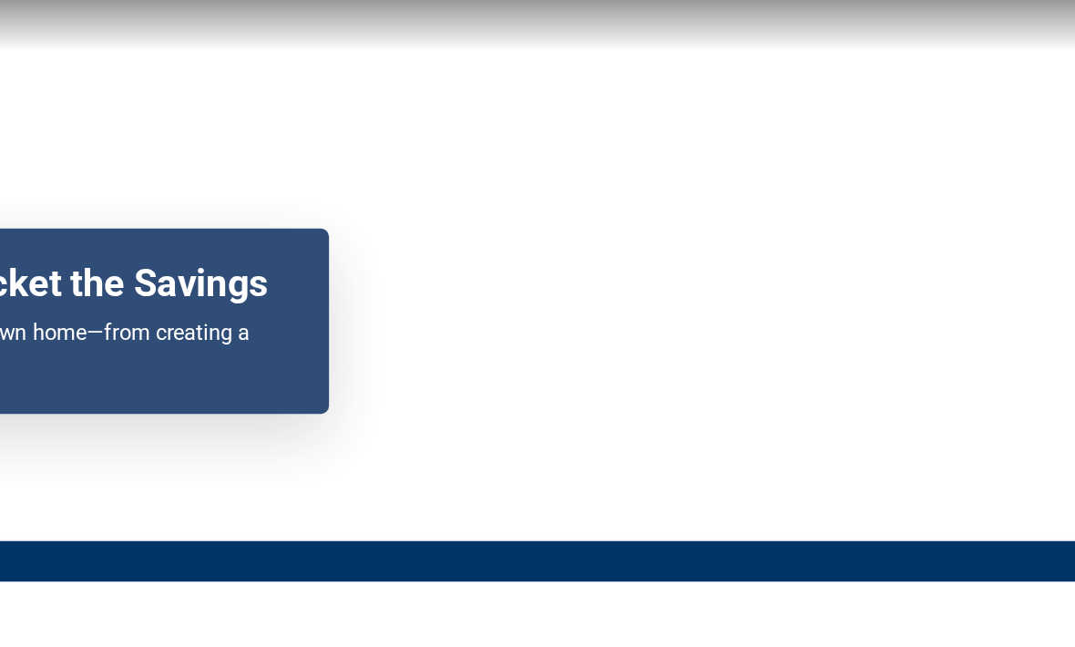
click at [297, 272] on div "Your browser does not support the video tag. Ditch the Middle Man, Pocket the S…" at bounding box center [537, 210] width 1075 height 421
click at [298, 318] on div "Your browser does not support the video tag. Ditch the Middle Man, Pocket the S…" at bounding box center [537, 210] width 1075 height 421
click at [297, 272] on div "Your browser does not support the video tag. Ditch the Middle Man, Pocket the S…" at bounding box center [537, 210] width 1075 height 421
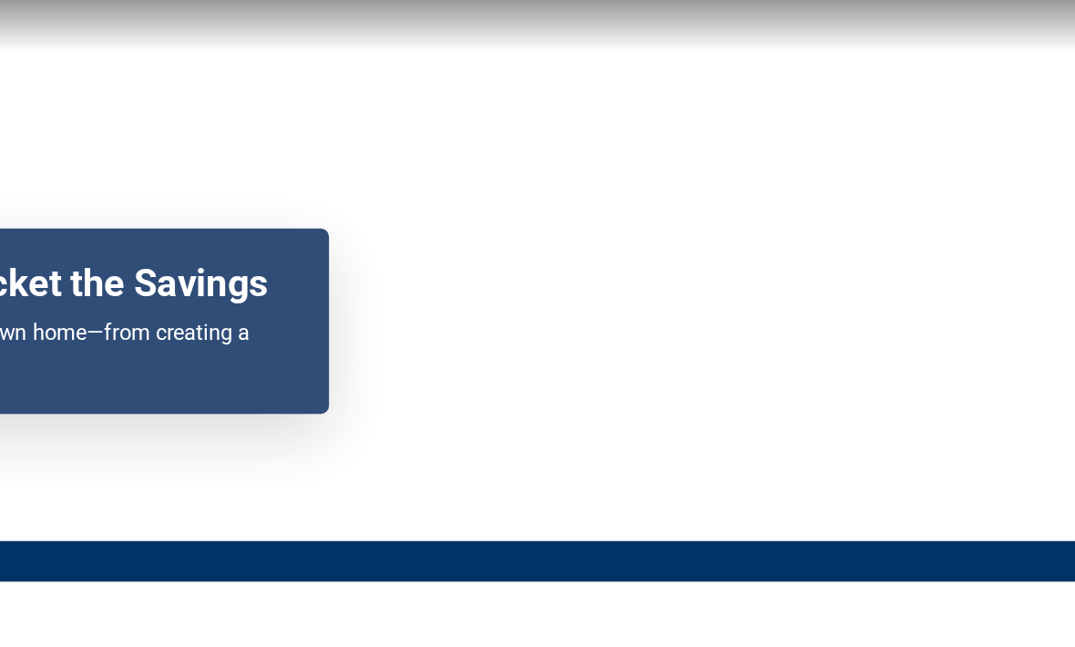
click at [297, 272] on div "Your browser does not support the video tag. Ditch the Middle Man, Pocket the S…" at bounding box center [537, 210] width 1075 height 421
click at [241, 272] on div "Ditch the Middle Man, Pocket the Savings At Dealty, we’ll walk you through sell…" at bounding box center [302, 285] width 583 height 148
click at [297, 272] on div "Your browser does not support the video tag. Ditch the Middle Man, Pocket the S…" at bounding box center [537, 210] width 1075 height 421
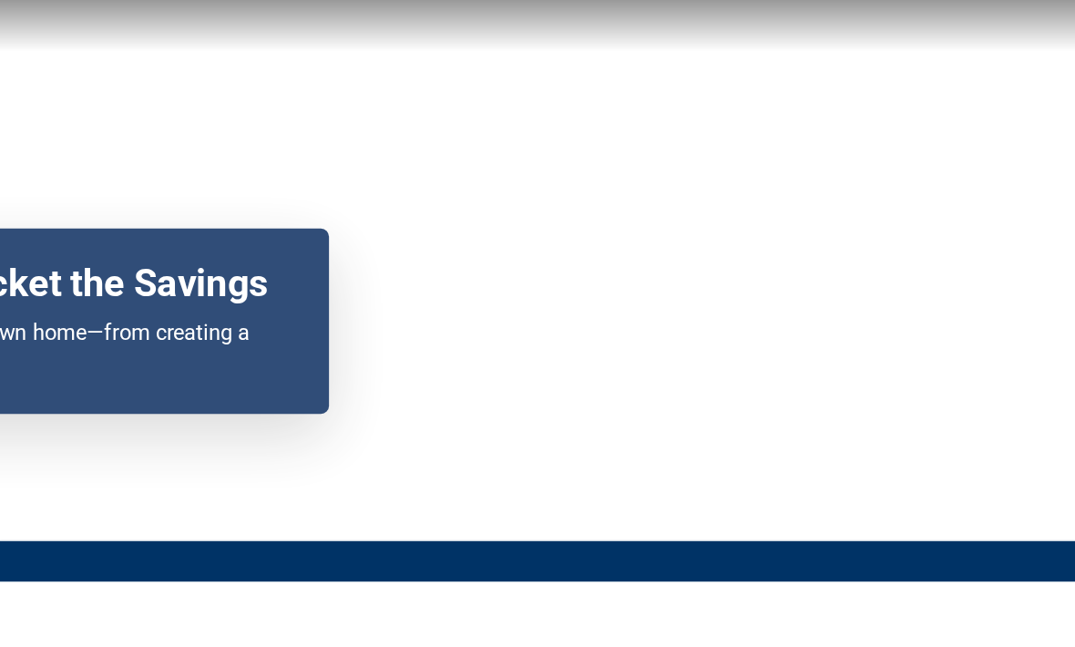
click at [297, 272] on div "Your browser does not support the video tag. Ditch the Middle Man, Pocket the S…" at bounding box center [537, 210] width 1075 height 421
click at [296, 272] on div "Your browser does not support the video tag. Ditch the Middle Man, Pocket the S…" at bounding box center [537, 210] width 1075 height 421
click at [297, 272] on div "Your browser does not support the video tag. Ditch the Middle Man, Pocket the S…" at bounding box center [537, 210] width 1075 height 421
click at [297, 273] on div "Your browser does not support the video tag. Ditch the Middle Man, Pocket the S…" at bounding box center [537, 210] width 1075 height 421
click at [297, 295] on div "Your browser does not support the video tag. Ditch the Middle Man, Pocket the S…" at bounding box center [537, 210] width 1075 height 421
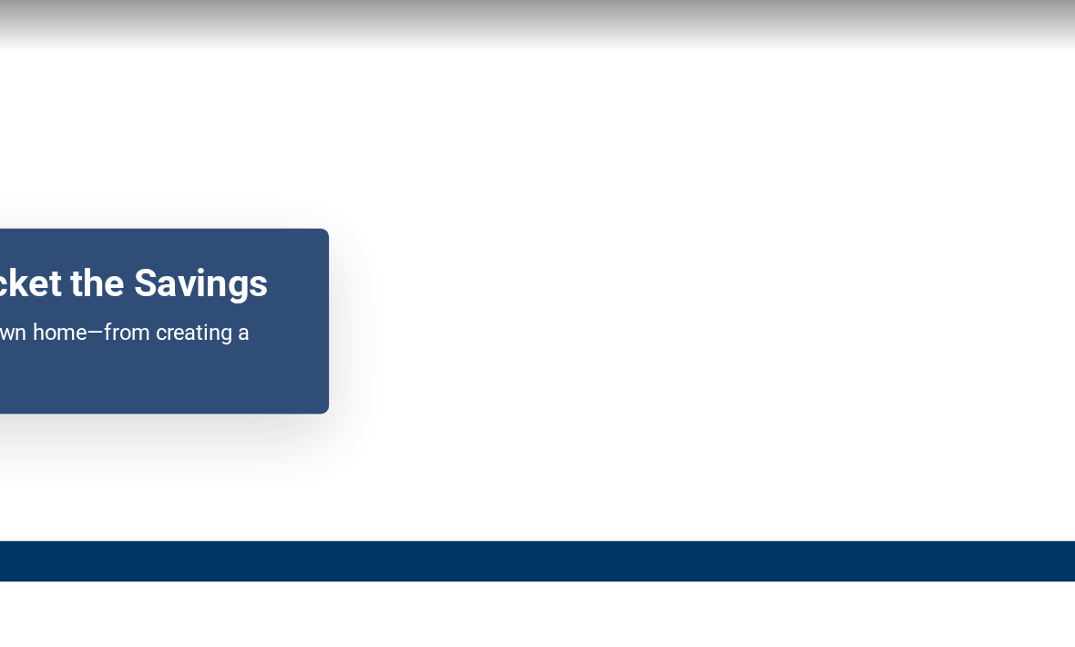
click at [298, 273] on div "Your browser does not support the video tag. Ditch the Middle Man, Pocket the S…" at bounding box center [537, 210] width 1075 height 421
click at [297, 273] on div "Your browser does not support the video tag. Ditch the Middle Man, Pocket the S…" at bounding box center [537, 210] width 1075 height 421
click at [297, 272] on div "Your browser does not support the video tag. Ditch the Middle Man, Pocket the S…" at bounding box center [537, 210] width 1075 height 421
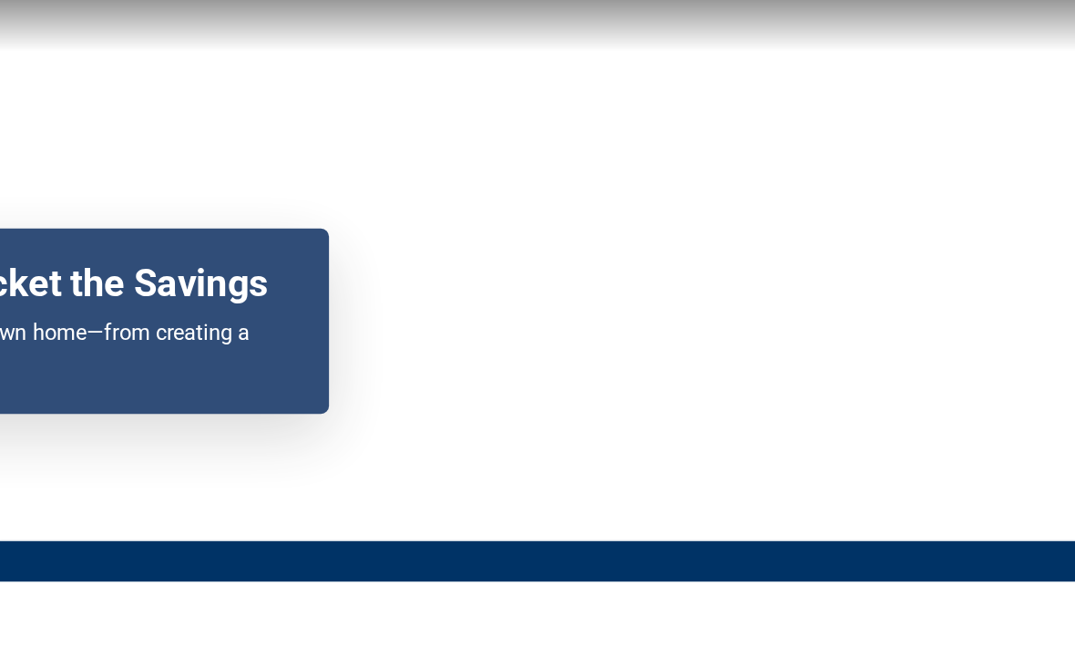
click at [297, 272] on div "Your browser does not support the video tag. Ditch the Middle Man, Pocket the S…" at bounding box center [537, 210] width 1075 height 421
click at [299, 319] on div "Your browser does not support the video tag. Ditch the Middle Man, Pocket the S…" at bounding box center [537, 210] width 1075 height 421
click at [297, 272] on div "Your browser does not support the video tag. Ditch the Middle Man, Pocket the S…" at bounding box center [537, 210] width 1075 height 421
click at [299, 319] on div "Your browser does not support the video tag. Ditch the Middle Man, Pocket the S…" at bounding box center [537, 210] width 1075 height 421
click at [297, 272] on div "Your browser does not support the video tag. Ditch the Middle Man, Pocket the S…" at bounding box center [537, 210] width 1075 height 421
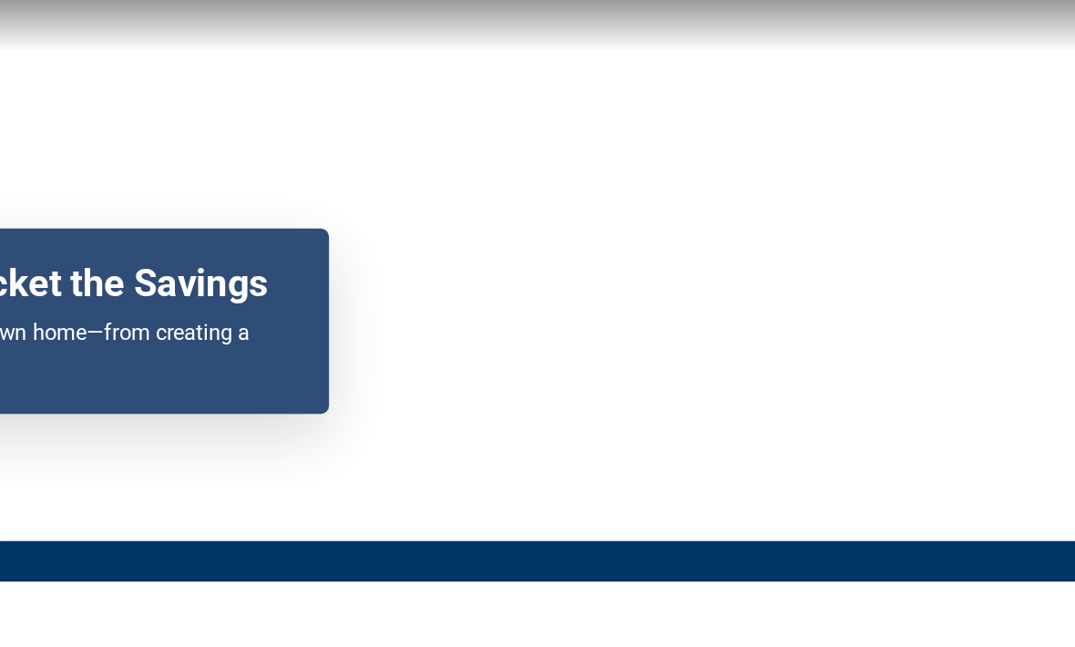
click at [297, 295] on div "Your browser does not support the video tag. Ditch the Middle Man, Pocket the S…" at bounding box center [537, 210] width 1075 height 421
click at [296, 272] on div "Your browser does not support the video tag. Ditch the Middle Man, Pocket the S…" at bounding box center [537, 210] width 1075 height 421
click at [297, 294] on div "Your browser does not support the video tag. Ditch the Middle Man, Pocket the S…" at bounding box center [537, 210] width 1075 height 421
click at [279, 272] on div "Your browser does not support the video tag. Ditch the Middle Man, Pocket the S…" at bounding box center [537, 210] width 1075 height 421
click at [297, 272] on div "Your browser does not support the video tag. Ditch the Middle Man, Pocket the S…" at bounding box center [537, 210] width 1075 height 421
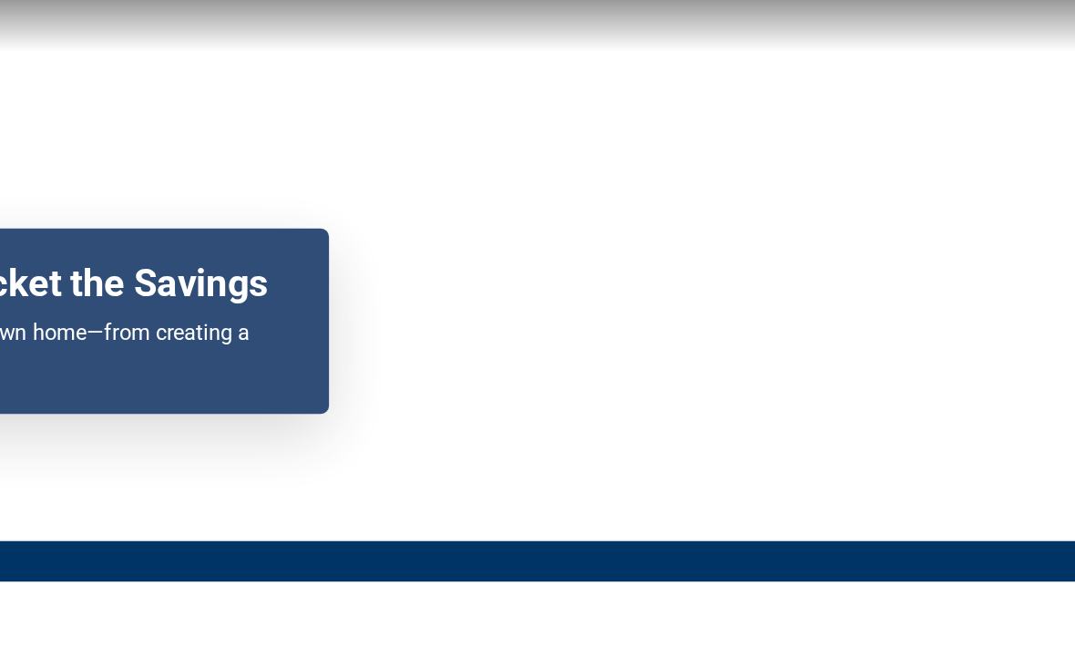
click at [297, 272] on div "Your browser does not support the video tag. Ditch the Middle Man, Pocket the S…" at bounding box center [537, 210] width 1075 height 421
click at [297, 318] on div "Your browser does not support the video tag. Ditch the Middle Man, Pocket the S…" at bounding box center [537, 210] width 1075 height 421
click at [297, 272] on div "Your browser does not support the video tag. Ditch the Middle Man, Pocket the S…" at bounding box center [537, 210] width 1075 height 421
click at [297, 271] on div "Your browser does not support the video tag. Ditch the Middle Man, Pocket the S…" at bounding box center [537, 210] width 1075 height 421
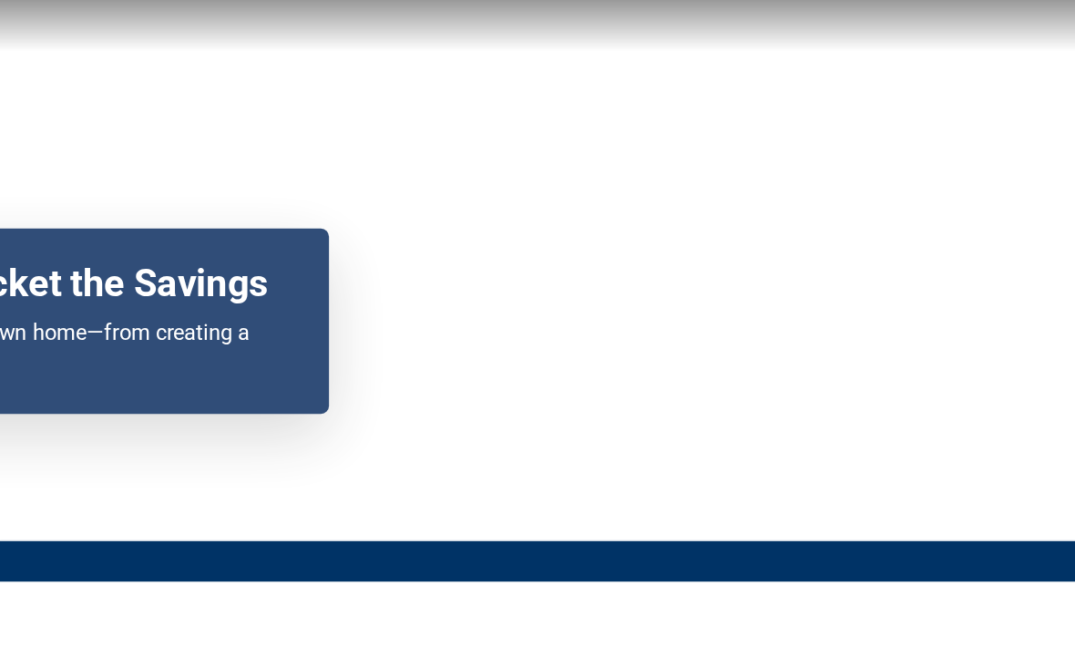
click at [297, 271] on div "Your browser does not support the video tag. Ditch the Middle Man, Pocket the S…" at bounding box center [537, 210] width 1075 height 421
click at [297, 272] on div "Your browser does not support the video tag. Ditch the Middle Man, Pocket the S…" at bounding box center [537, 210] width 1075 height 421
click at [296, 272] on div "Your browser does not support the video tag. Ditch the Middle Man, Pocket the S…" at bounding box center [537, 210] width 1075 height 421
click at [297, 272] on div "Your browser does not support the video tag. Ditch the Middle Man, Pocket the S…" at bounding box center [537, 210] width 1075 height 421
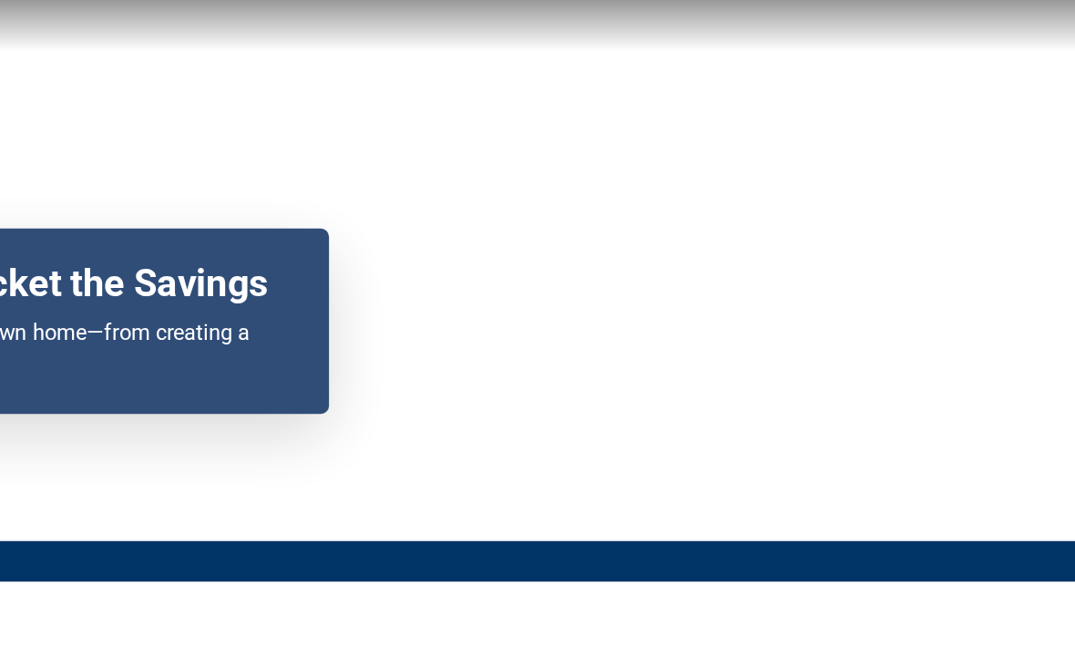
click at [242, 317] on div "Ditch the Middle Man, Pocket the Savings At Dealty, we’ll walk you through sell…" at bounding box center [302, 285] width 583 height 148
click at [297, 272] on div "Your browser does not support the video tag. Ditch the Middle Man, Pocket the S…" at bounding box center [537, 210] width 1075 height 421
click at [298, 272] on div "Your browser does not support the video tag. Ditch the Middle Man, Pocket the S…" at bounding box center [537, 210] width 1075 height 421
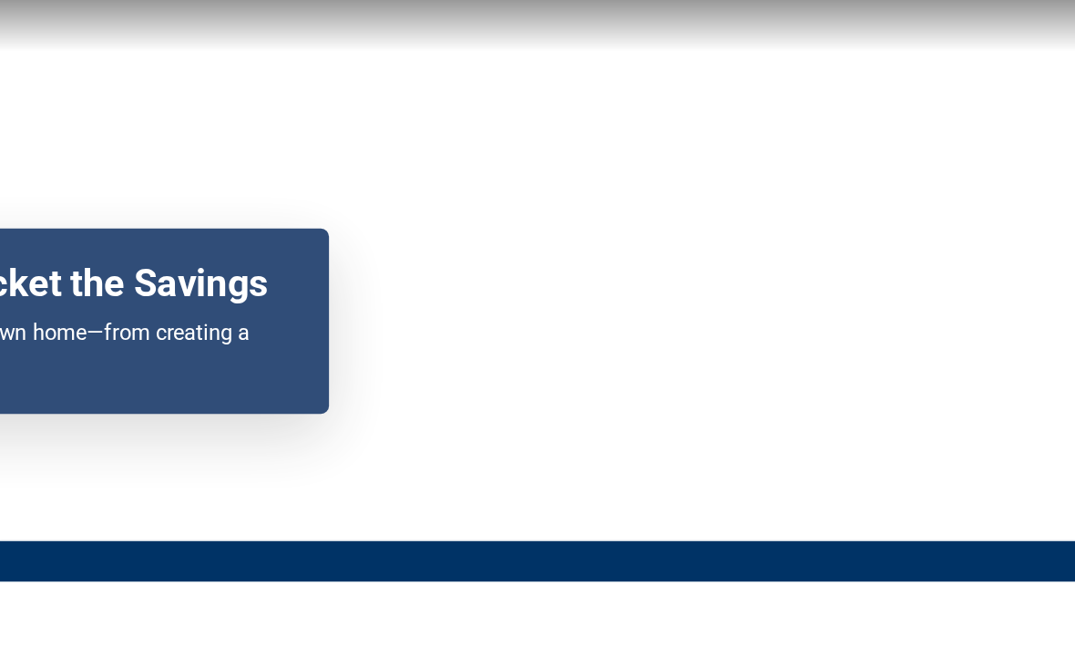
click at [298, 272] on div "Your browser does not support the video tag. Ditch the Middle Man, Pocket the S…" at bounding box center [537, 210] width 1075 height 421
click at [297, 271] on div "Your browser does not support the video tag. Ditch the Middle Man, Pocket the S…" at bounding box center [537, 210] width 1075 height 421
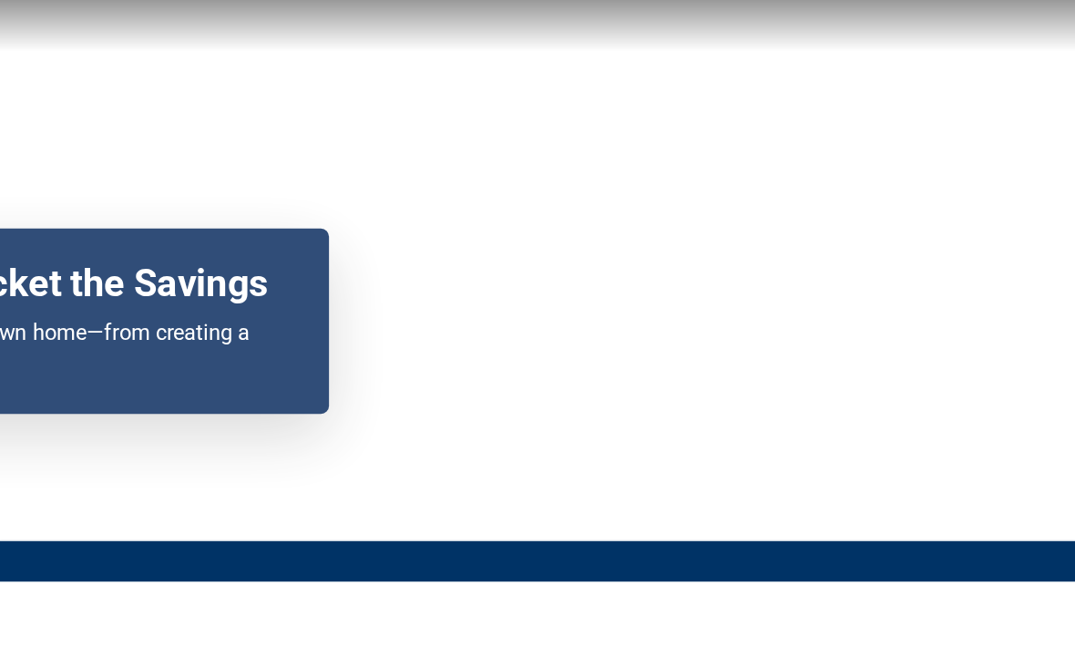
click at [297, 272] on div "Your browser does not support the video tag. Ditch the Middle Man, Pocket the S…" at bounding box center [537, 210] width 1075 height 421
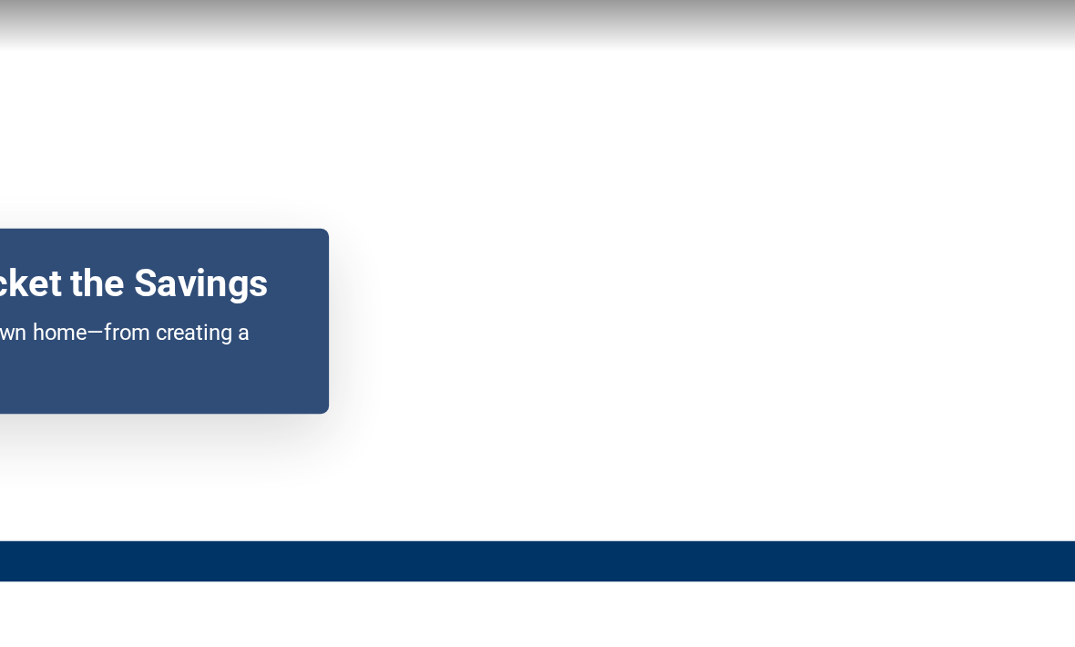
click at [297, 272] on div "Your browser does not support the video tag. Ditch the Middle Man, Pocket the S…" at bounding box center [537, 210] width 1075 height 421
click at [5, 162] on div "Your browser does not support the video tag. Ditch the Middle Man, Pocket the S…" at bounding box center [537, 210] width 1075 height 421
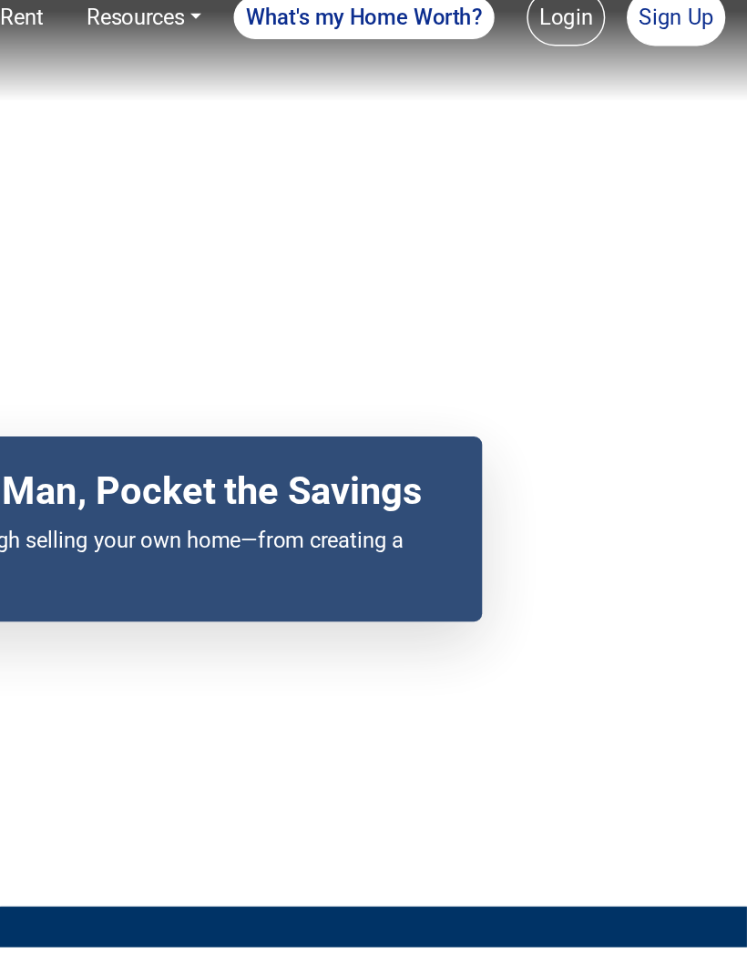
click at [231, 628] on div "Your browser does not support the video tag. Ditch the Middle Man, Pocket the S…" at bounding box center [373, 317] width 747 height 634
click at [231, 616] on div "Your browser does not support the video tag. Ditch the Middle Man, Pocket the S…" at bounding box center [373, 317] width 747 height 634
click at [231, 628] on div "Your browser does not support the video tag. Ditch the Middle Man, Pocket the S…" at bounding box center [373, 317] width 747 height 634
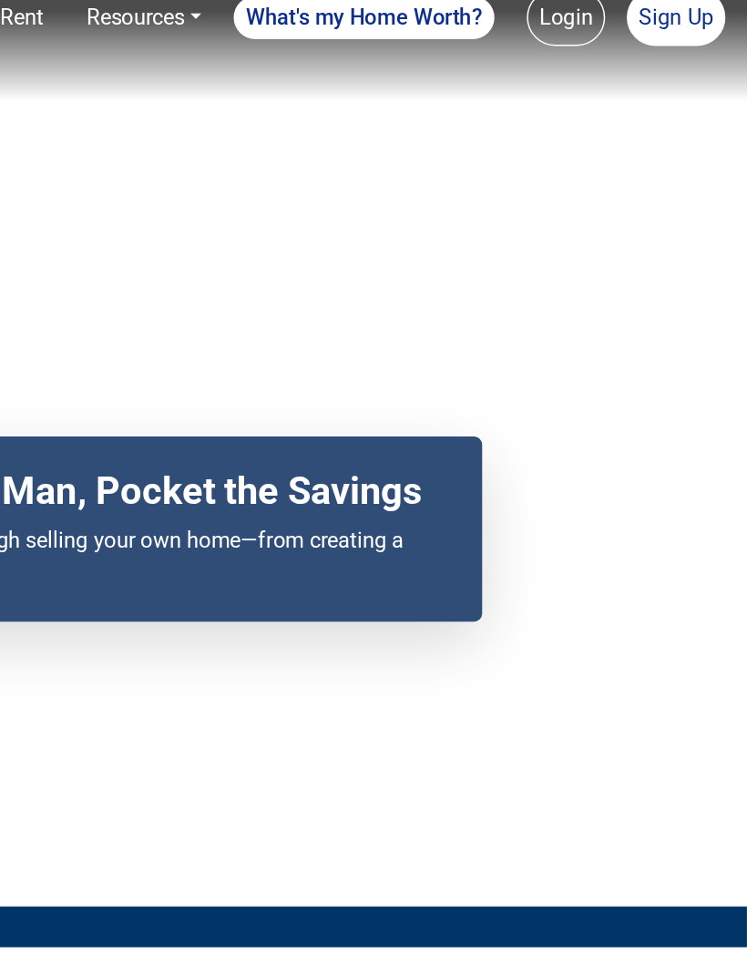
click at [200, 226] on div "Your browser does not support the video tag. Ditch the Middle Man, Pocket the S…" at bounding box center [373, 317] width 747 height 634
click at [200, 535] on div "Your browser does not support the video tag. Ditch the Middle Man, Pocket the S…" at bounding box center [373, 317] width 747 height 634
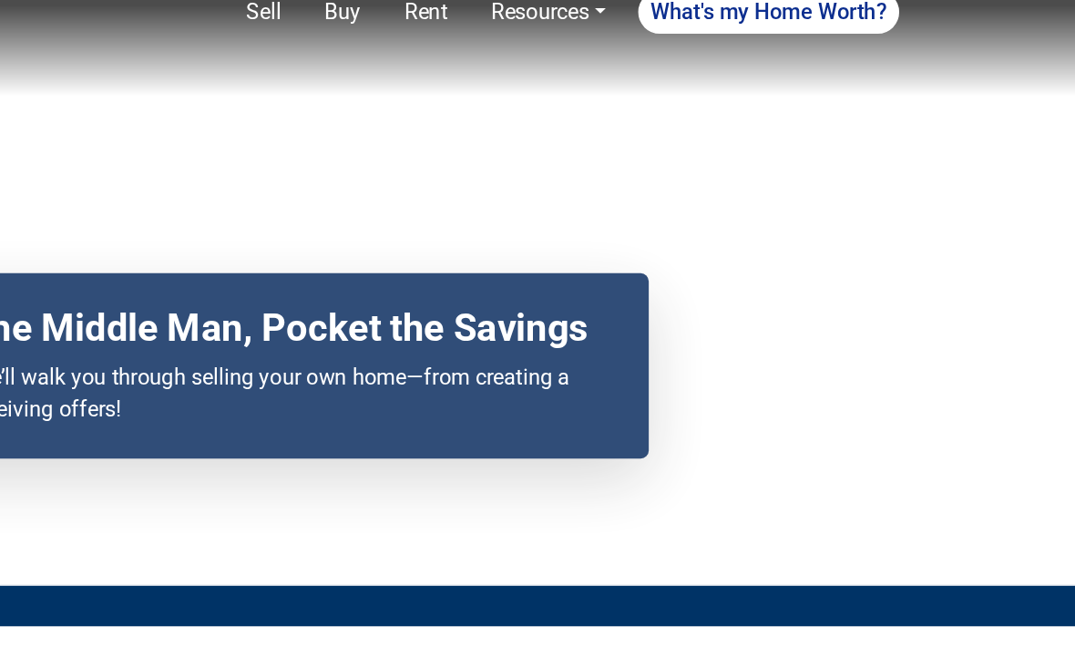
click at [560, 231] on div "Your browser does not support the video tag. Ditch the Middle Man, Pocket the S…" at bounding box center [537, 210] width 1075 height 421
click at [371, 278] on p "At Dealty, we’ll walk you through selling your own home—from creating a listing…" at bounding box center [303, 292] width 496 height 44
click at [560, 230] on div "Your browser does not support the video tag. Ditch the Middle Man, Pocket the S…" at bounding box center [537, 210] width 1075 height 421
click at [595, 231] on div "Your browser does not support the video tag. Ditch the Middle Man, Pocket the S…" at bounding box center [537, 210] width 1075 height 421
click at [504, 200] on div "Your browser does not support the video tag. Ditch the Middle Man, Pocket the S…" at bounding box center [537, 210] width 1075 height 421
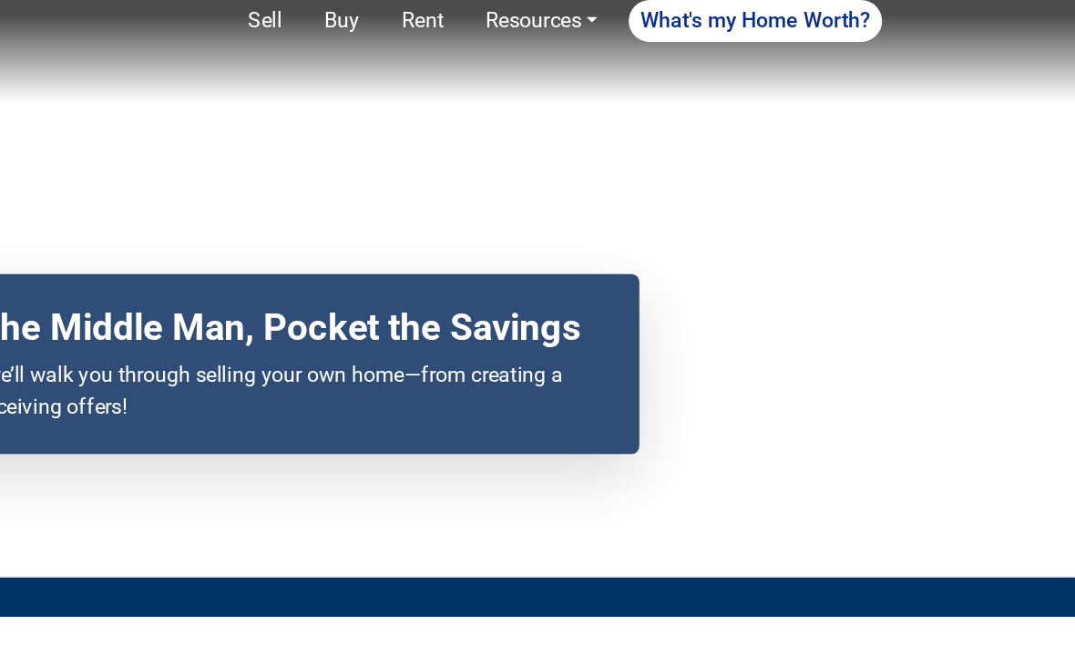
click at [726, 207] on div "Your browser does not support the video tag. Ditch the Middle Man, Pocket the S…" at bounding box center [537, 210] width 1075 height 421
click at [335, 207] on div "Your browser does not support the video tag. Ditch the Middle Man, Pocket the S…" at bounding box center [537, 210] width 1075 height 421
click at [721, 207] on div "Your browser does not support the video tag. Ditch the Middle Man, Pocket the S…" at bounding box center [537, 210] width 1075 height 421
click at [668, 207] on div "Your browser does not support the video tag. Ditch the Middle Man, Pocket the S…" at bounding box center [537, 210] width 1075 height 421
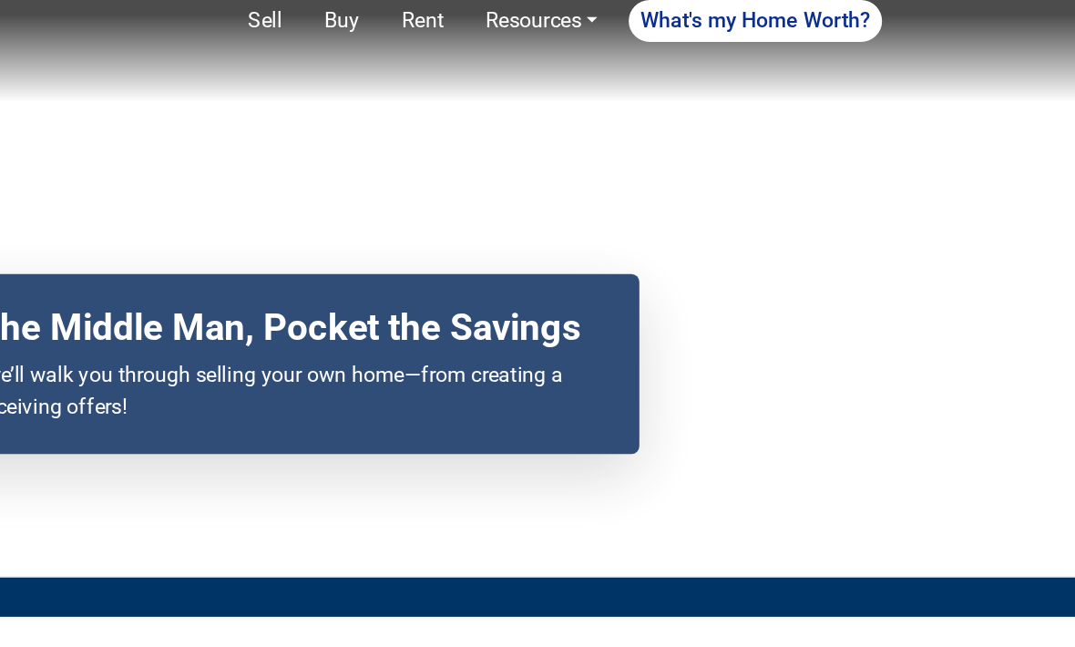
click at [290, 239] on h2 "Ditch the Middle Man, Pocket the Savings" at bounding box center [303, 247] width 496 height 31
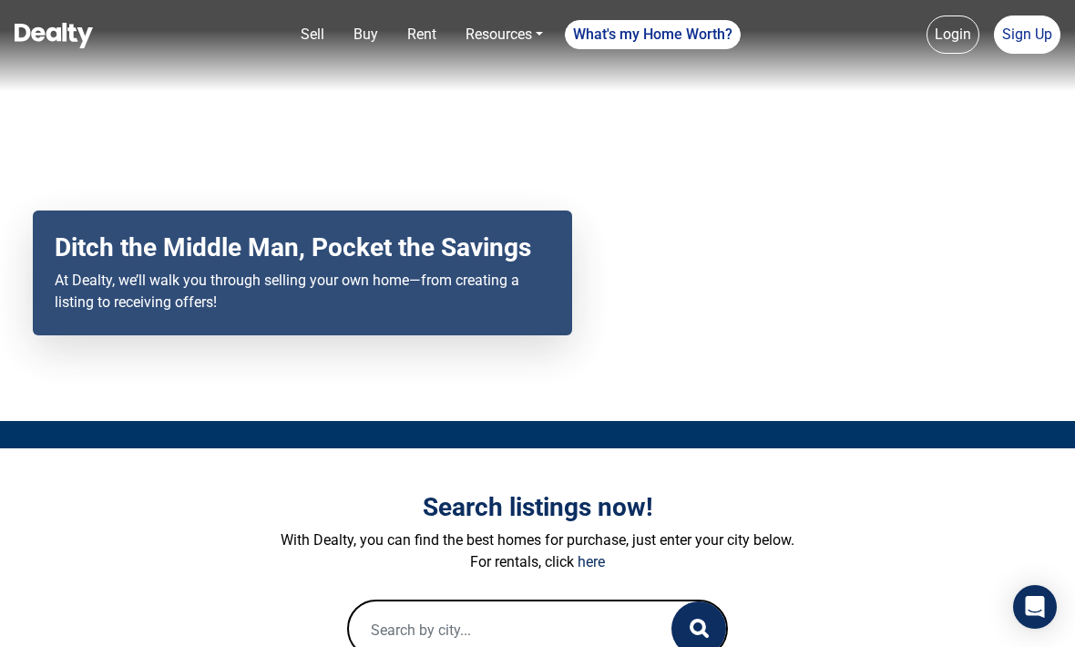
click at [448, 336] on div "Ditch the Middle Man, Pocket the Savings At Dealty, we’ll walk you through sell…" at bounding box center [302, 274] width 539 height 126
click at [389, 336] on div "Ditch the Middle Man, Pocket the Savings At Dealty, we’ll walk you through sell…" at bounding box center [302, 274] width 539 height 126
click at [417, 336] on div "Ditch the Middle Man, Pocket the Savings At Dealty, we’ll walk you through sell…" at bounding box center [302, 274] width 539 height 126
click at [387, 336] on div "Ditch the Middle Man, Pocket the Savings At Dealty, we’ll walk you through sell…" at bounding box center [302, 274] width 539 height 126
click at [375, 297] on p "At Dealty, we’ll walk you through selling your own home—from creating a listing…" at bounding box center [303, 292] width 496 height 44
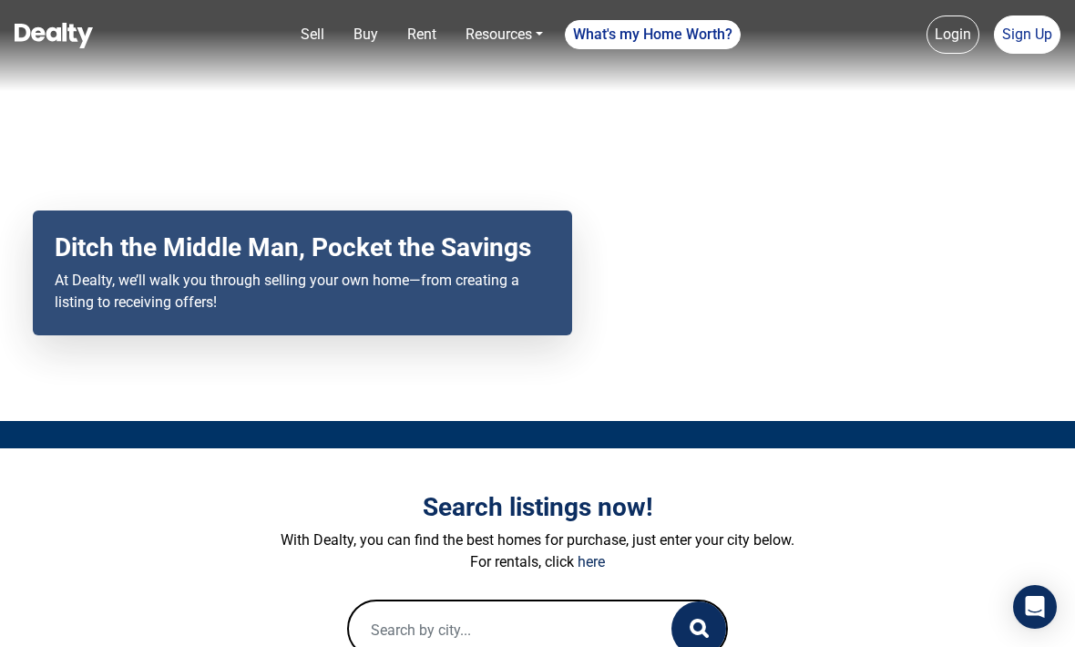
click at [388, 336] on div "Ditch the Middle Man, Pocket the Savings At Dealty, we’ll walk you through sell…" at bounding box center [302, 274] width 539 height 126
click at [448, 336] on div "Ditch the Middle Man, Pocket the Savings At Dealty, we’ll walk you through sell…" at bounding box center [302, 274] width 539 height 126
click at [493, 297] on p "At Dealty, we’ll walk you through selling your own home—from creating a listing…" at bounding box center [303, 292] width 496 height 44
click at [370, 336] on div "Ditch the Middle Man, Pocket the Savings At Dealty, we’ll walk you through sell…" at bounding box center [302, 274] width 539 height 126
click at [498, 297] on p "At Dealty, we’ll walk you through selling your own home—from creating a listing…" at bounding box center [303, 292] width 496 height 44
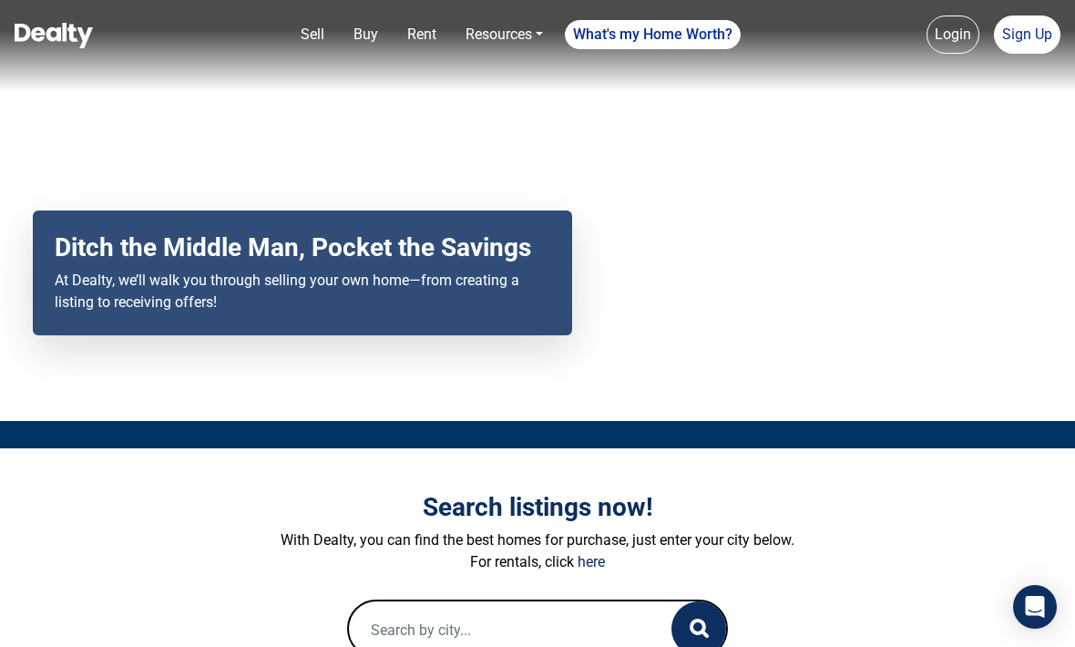
click at [324, 297] on p "At Dealty, we’ll walk you through selling your own home—from creating a listing…" at bounding box center [303, 292] width 496 height 44
click at [388, 336] on div "Ditch the Middle Man, Pocket the Savings At Dealty, we’ll walk you through sell…" at bounding box center [302, 274] width 539 height 126
click at [441, 336] on div "Ditch the Middle Man, Pocket the Savings At Dealty, we’ll walk you through sell…" at bounding box center [302, 274] width 539 height 126
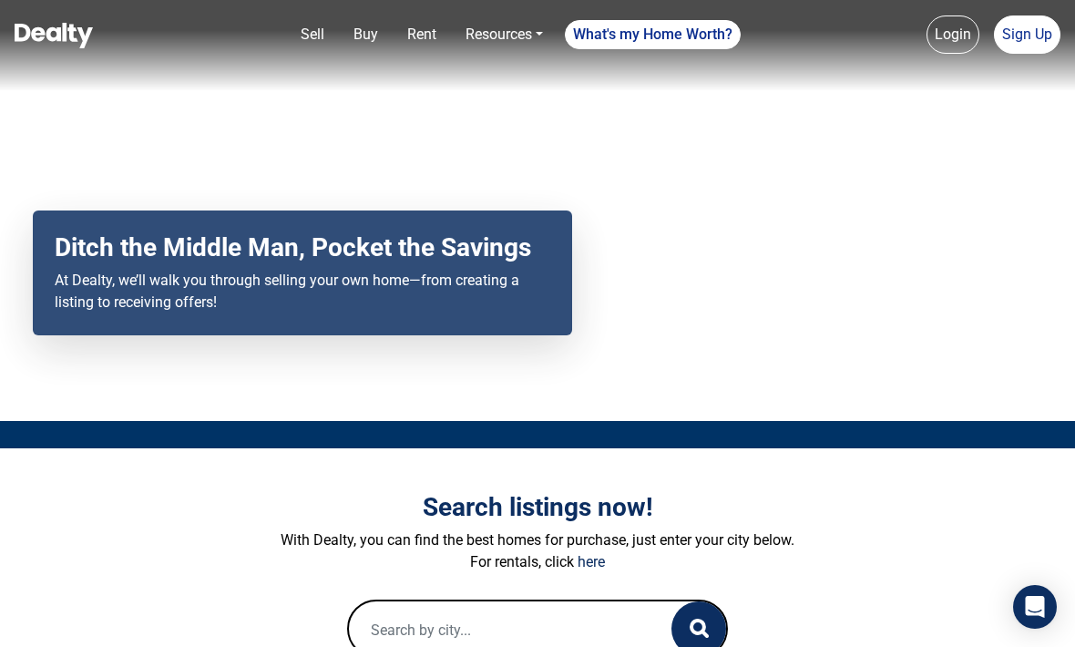
click at [441, 336] on div "Ditch the Middle Man, Pocket the Savings At Dealty, we’ll walk you through sell…" at bounding box center [302, 274] width 539 height 126
click at [324, 297] on p "At Dealty, we’ll walk you through selling your own home—from creating a listing…" at bounding box center [303, 292] width 496 height 44
click at [682, 341] on div "Your browser does not support the video tag. Ditch the Middle Man, Pocket the S…" at bounding box center [537, 210] width 1075 height 421
click at [418, 336] on div "Ditch the Middle Man, Pocket the Savings At Dealty, we’ll walk you through sell…" at bounding box center [302, 274] width 539 height 126
click at [395, 313] on p "At Dealty, we’ll walk you through selling your own home—from creating a listing…" at bounding box center [303, 292] width 496 height 44
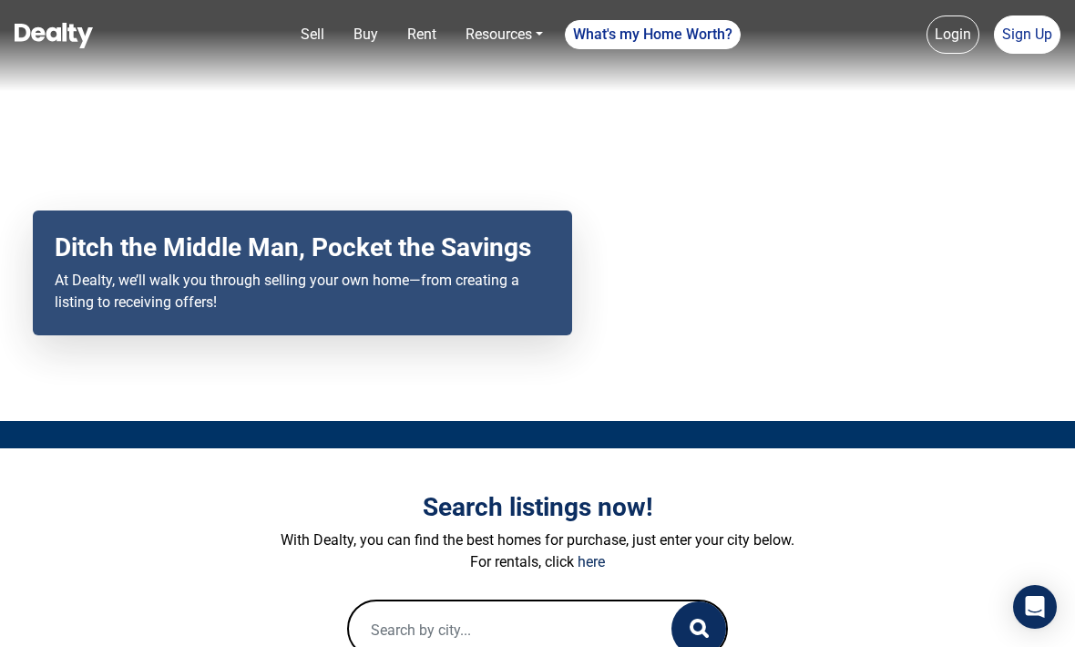
click at [448, 336] on div "Ditch the Middle Man, Pocket the Savings At Dealty, we’ll walk you through sell…" at bounding box center [302, 274] width 539 height 126
click at [360, 296] on p "At Dealty, we’ll walk you through selling your own home—from creating a listing…" at bounding box center [303, 292] width 496 height 44
click at [370, 298] on p "At Dealty, we’ll walk you through selling your own home—from creating a listing…" at bounding box center [303, 292] width 496 height 44
click at [746, 339] on div "Your browser does not support the video tag. Ditch the Middle Man, Pocket the S…" at bounding box center [537, 210] width 1075 height 421
click at [309, 336] on div "Ditch the Middle Man, Pocket the Savings At Dealty, we’ll walk you through sell…" at bounding box center [302, 274] width 539 height 126
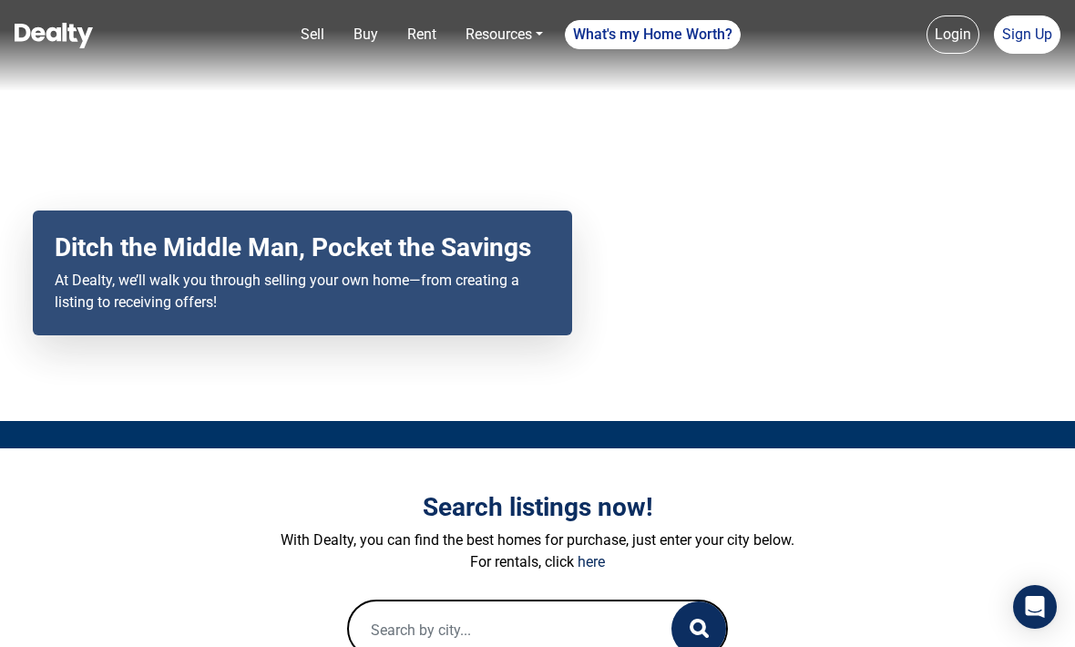
click at [478, 297] on p "At Dealty, we’ll walk you through selling your own home—from creating a listing…" at bounding box center [303, 292] width 496 height 44
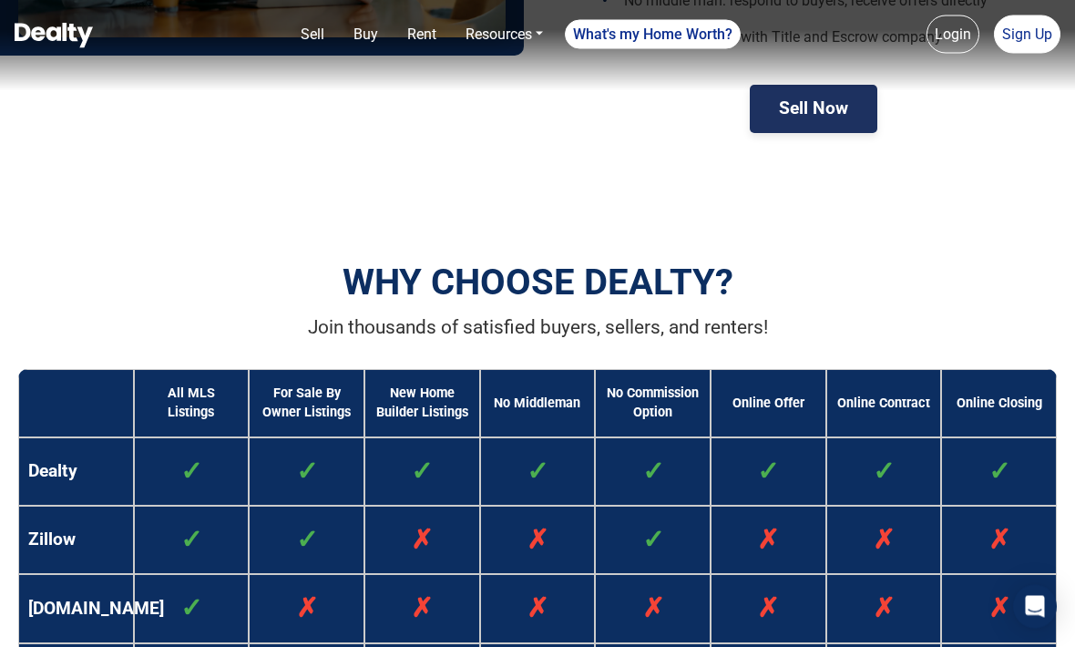
scroll to position [1131, 0]
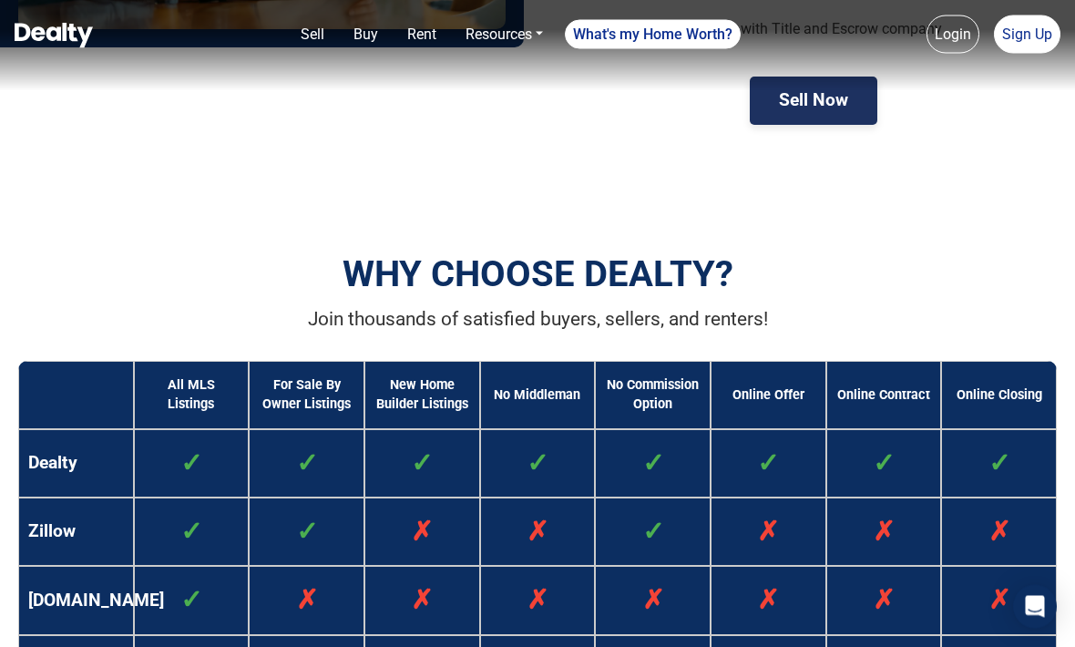
click at [329, 400] on th "For Sale By Owner Listings" at bounding box center [307, 396] width 116 height 68
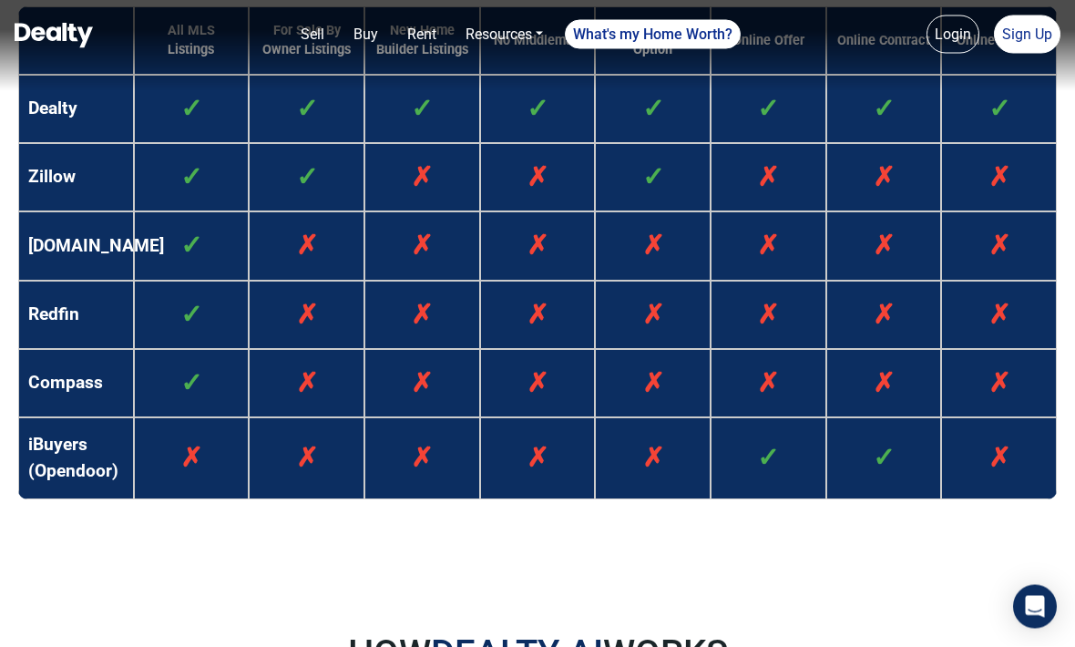
scroll to position [1553, 0]
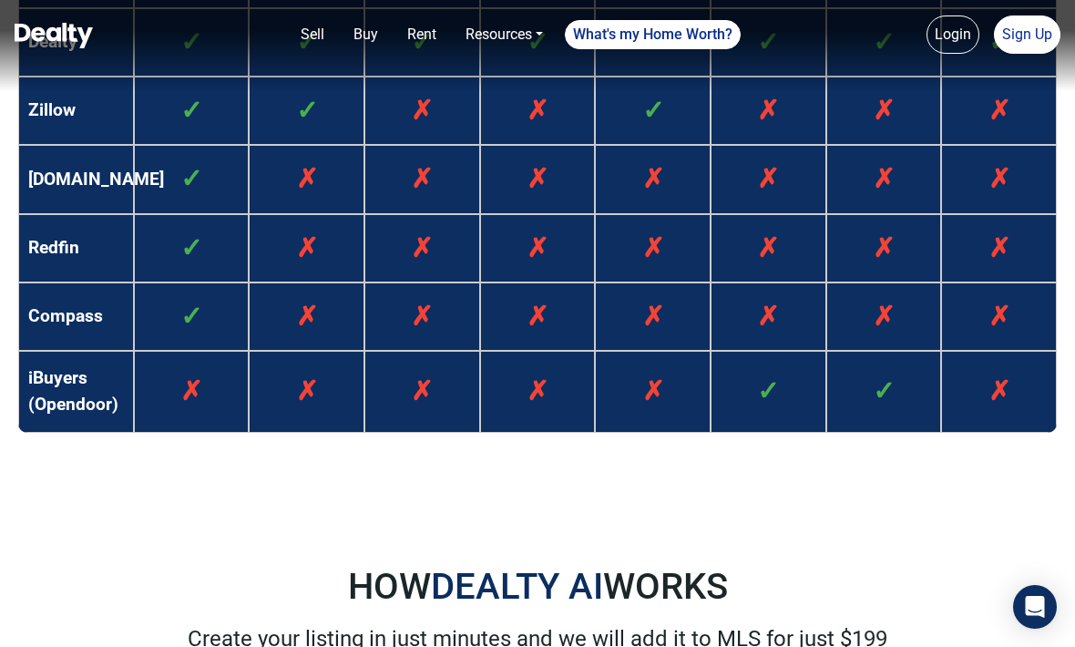
click at [746, 399] on td "✓" at bounding box center [769, 392] width 116 height 82
click at [212, 351] on td "✓" at bounding box center [192, 316] width 116 height 68
click at [347, 351] on td "✗" at bounding box center [307, 316] width 116 height 68
click at [530, 332] on span "✗" at bounding box center [538, 316] width 22 height 31
click at [93, 351] on td "Compass" at bounding box center [76, 316] width 116 height 68
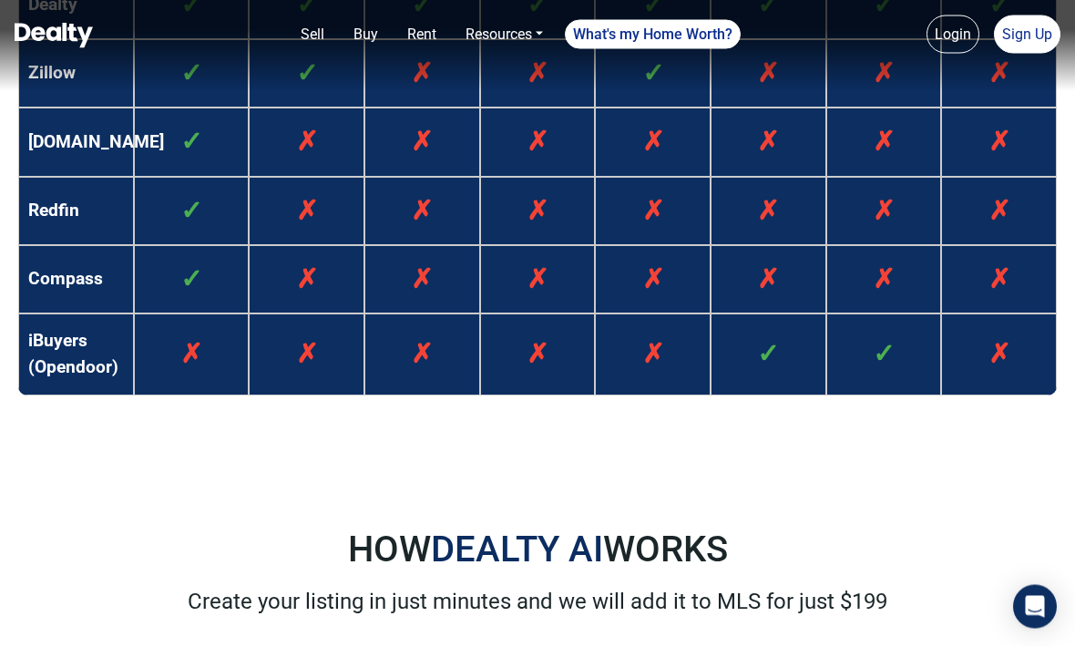
scroll to position [1567, 0]
